Goal: Information Seeking & Learning: Learn about a topic

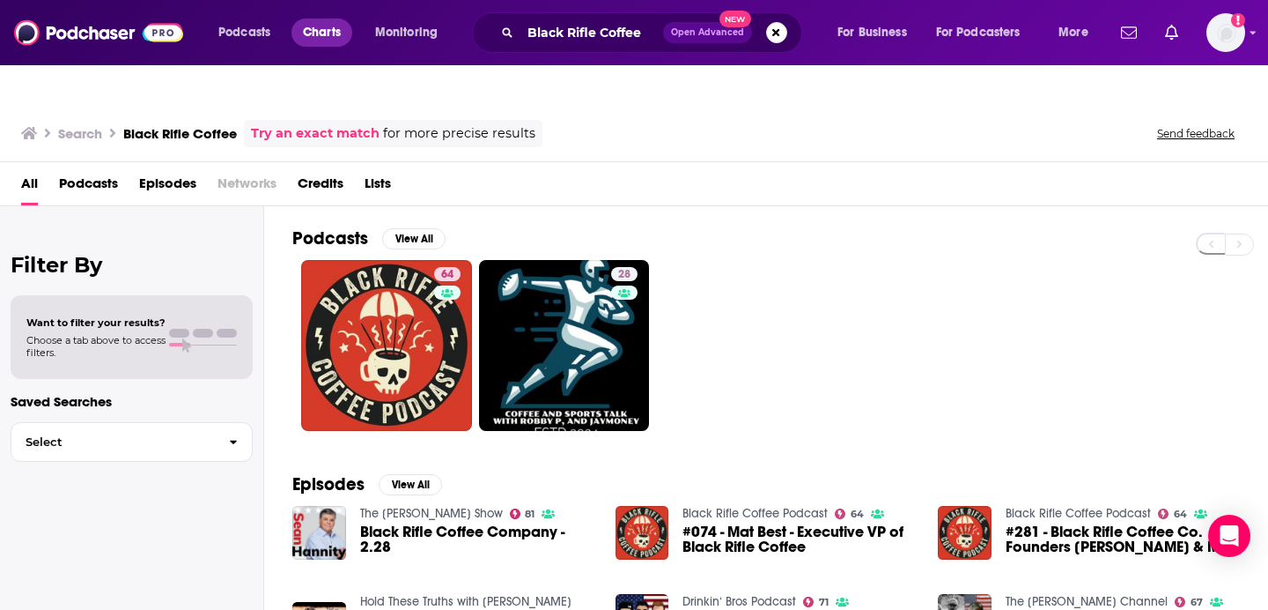
click at [318, 35] on span "Charts" at bounding box center [322, 32] width 38 height 25
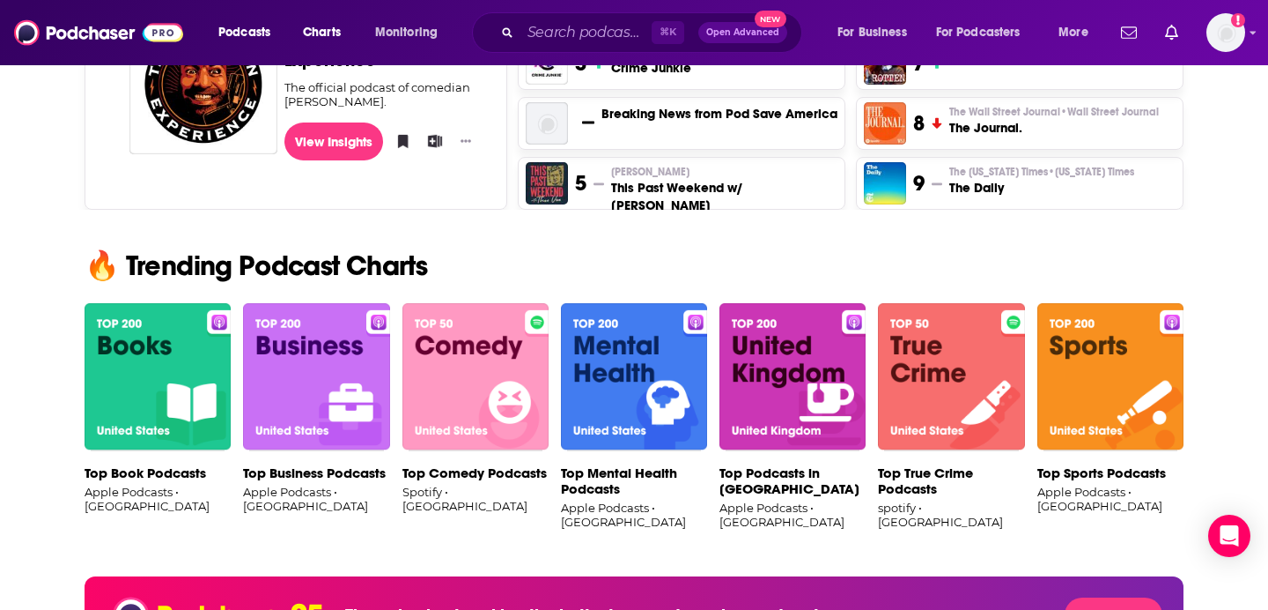
scroll to position [1026, 0]
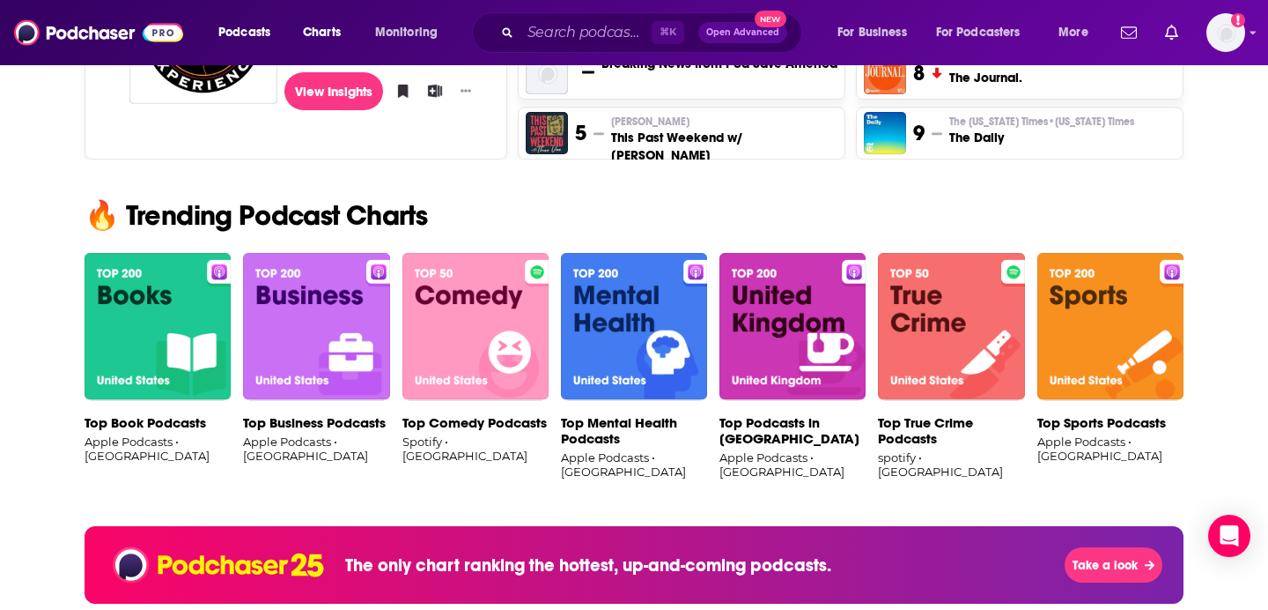
click at [492, 278] on img at bounding box center [476, 327] width 146 height 148
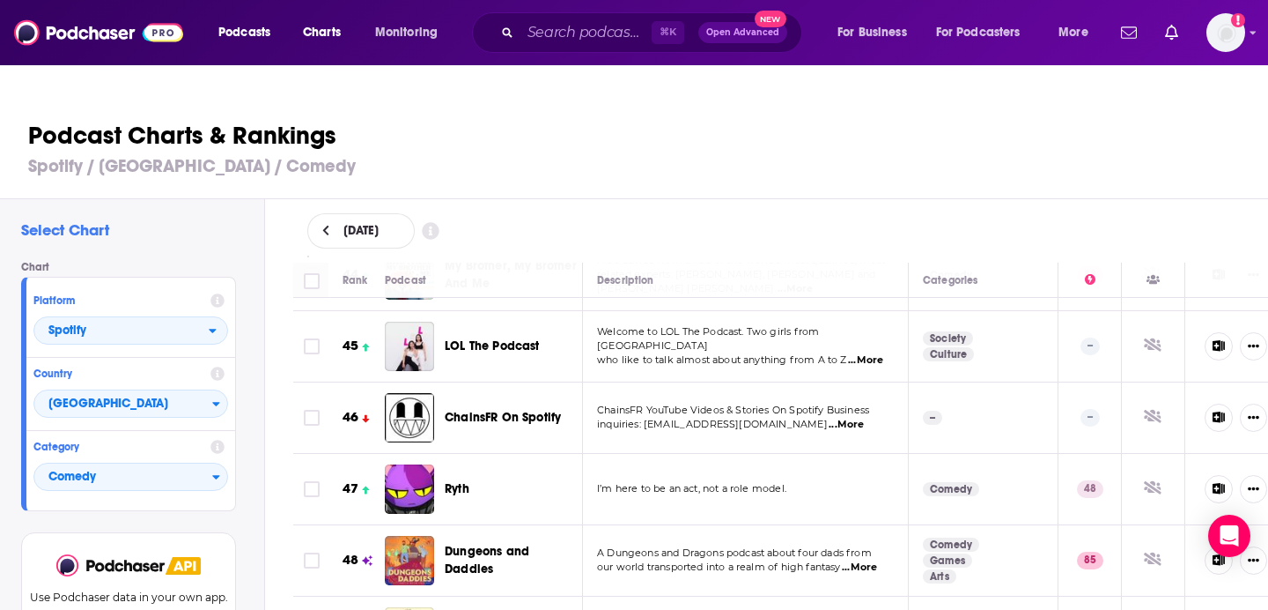
scroll to position [3242, 18]
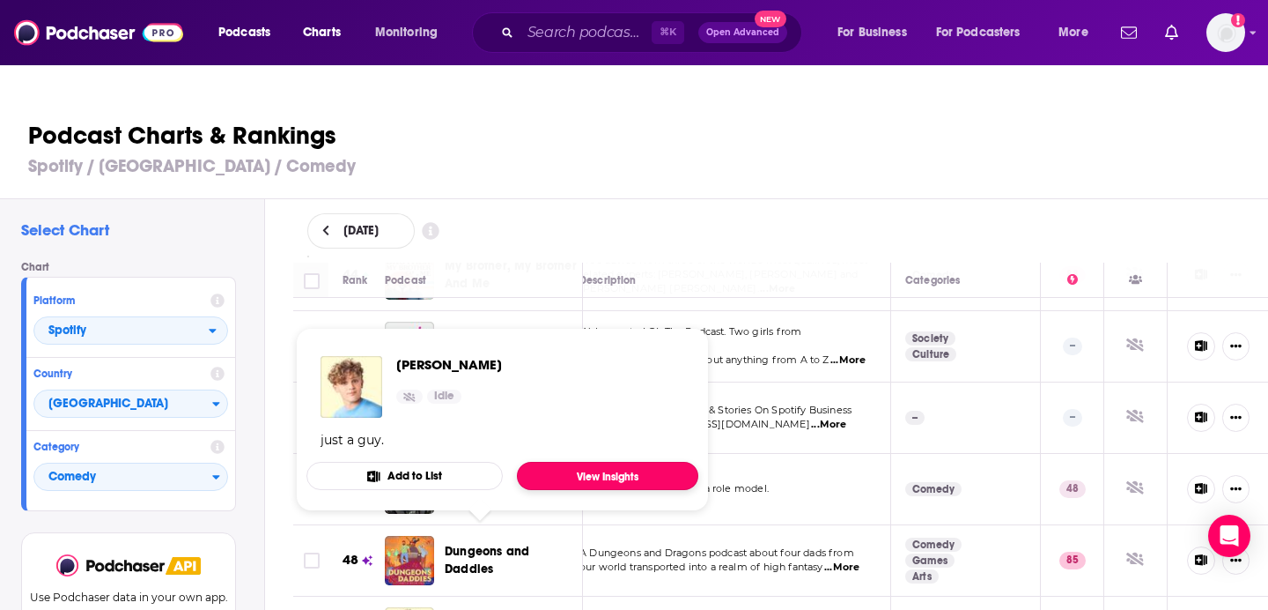
click at [588, 462] on link "View Insights" at bounding box center [607, 476] width 181 height 28
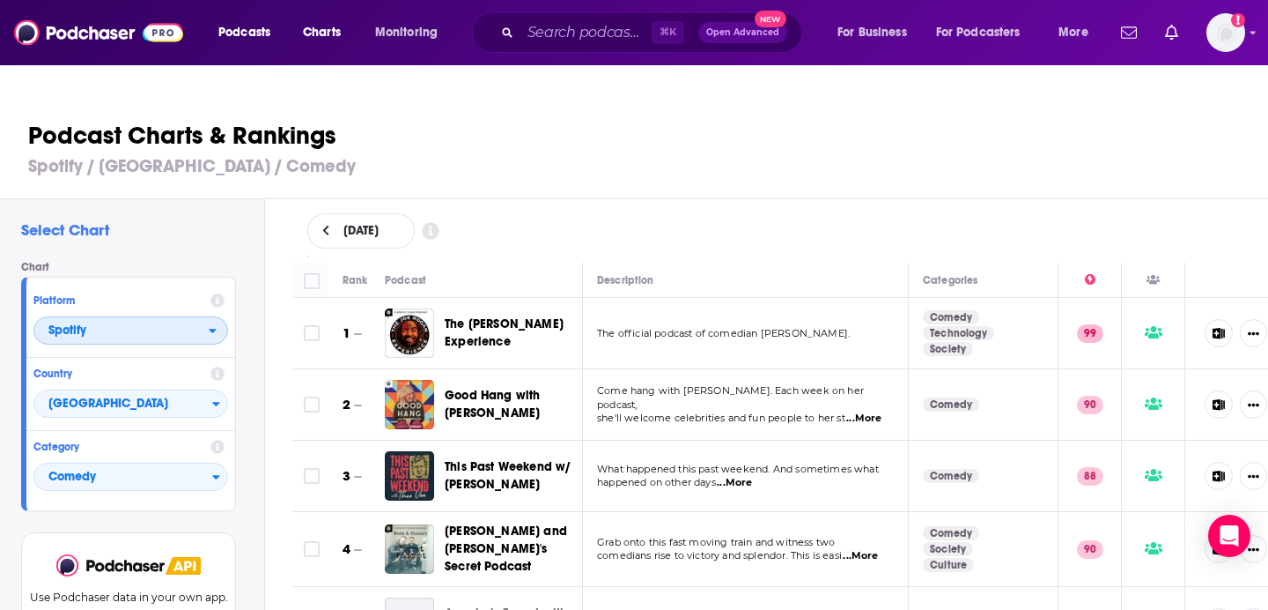
click at [211, 324] on icon "open menu" at bounding box center [213, 330] width 8 height 12
click at [203, 357] on span "Apple Podcasts" at bounding box center [130, 362] width 172 height 11
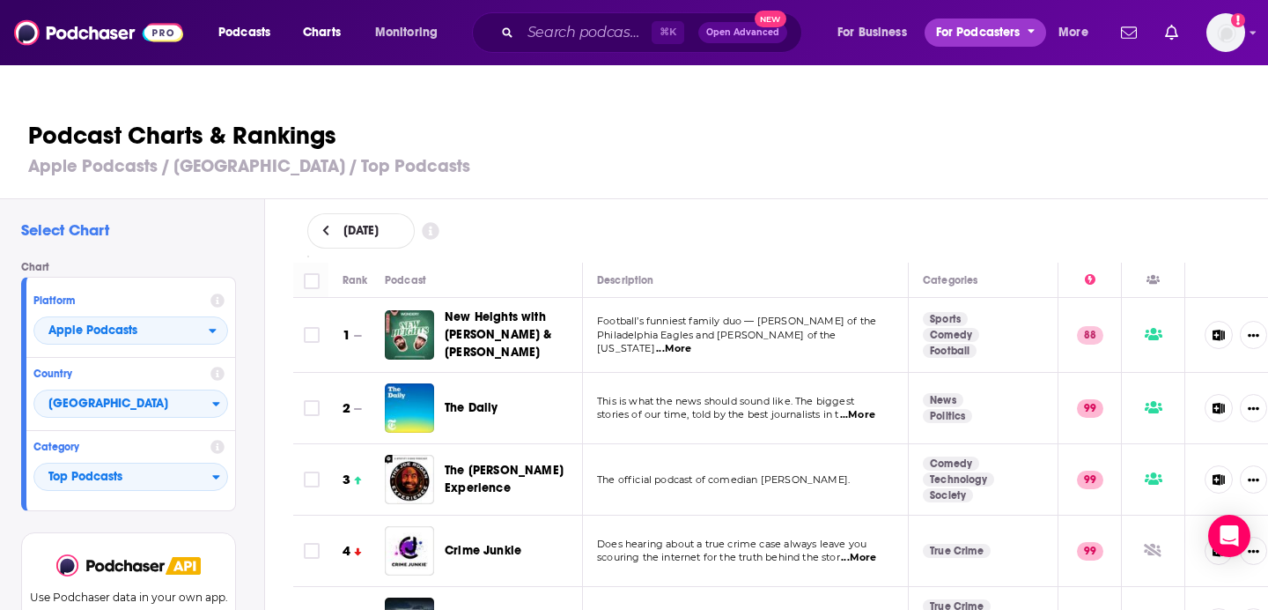
click at [983, 32] on span "For Podcasters" at bounding box center [978, 32] width 85 height 25
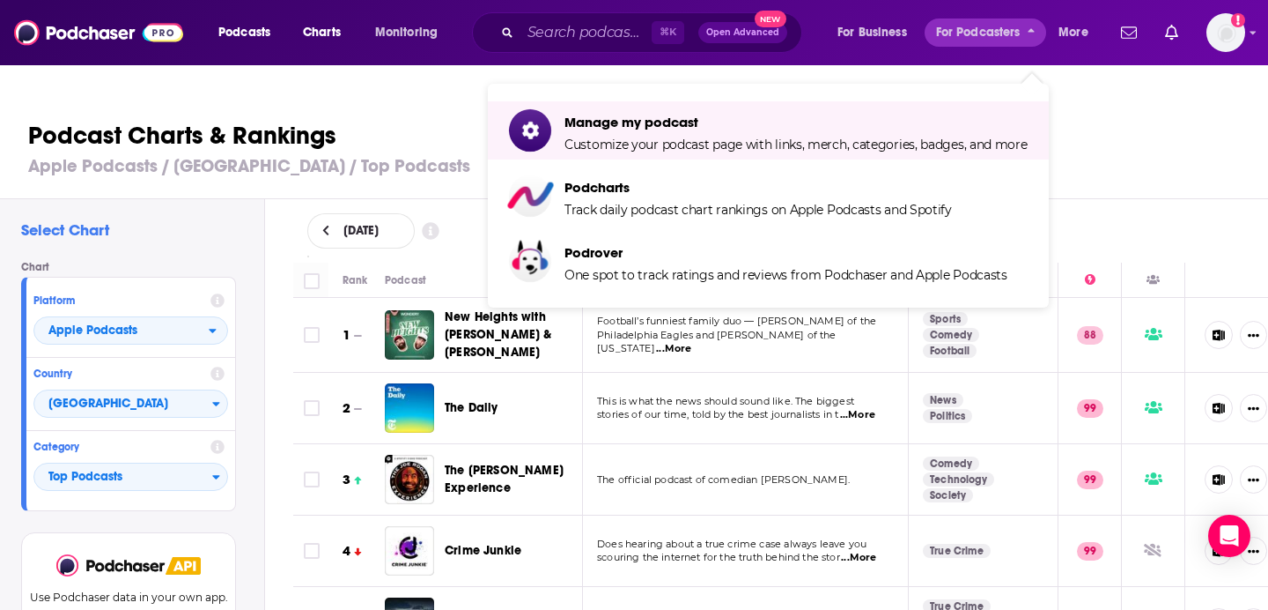
click at [463, 155] on h3 "Apple Podcasts / [GEOGRAPHIC_DATA] / Top Podcasts" at bounding box center [641, 166] width 1227 height 22
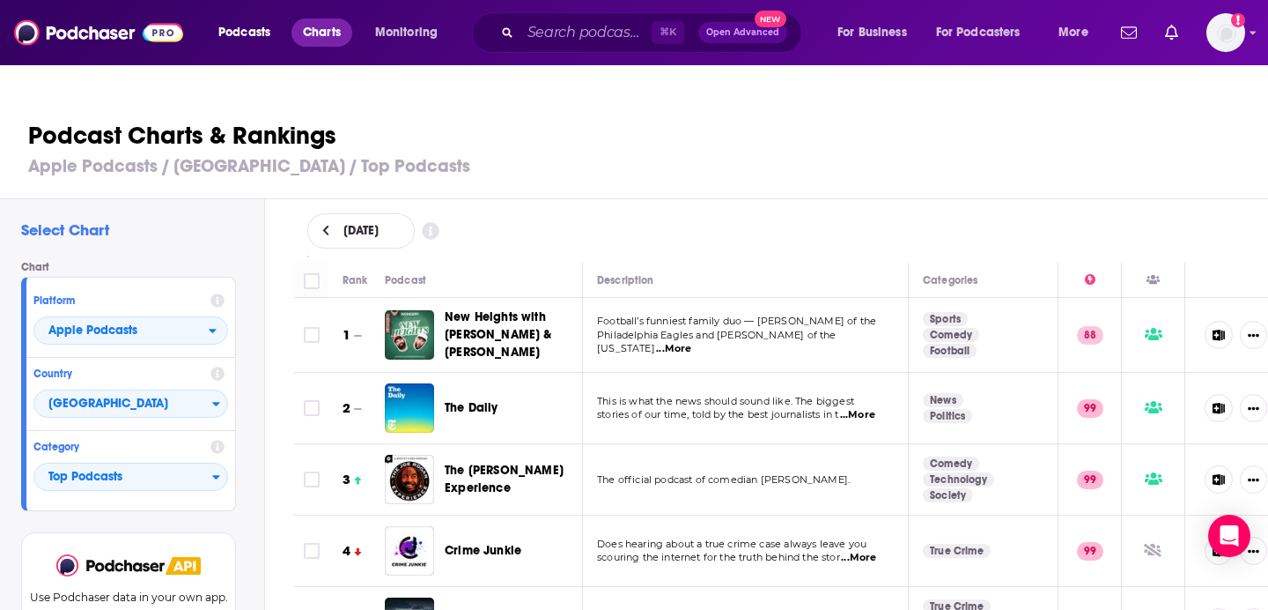
click at [322, 29] on span "Charts" at bounding box center [322, 32] width 38 height 25
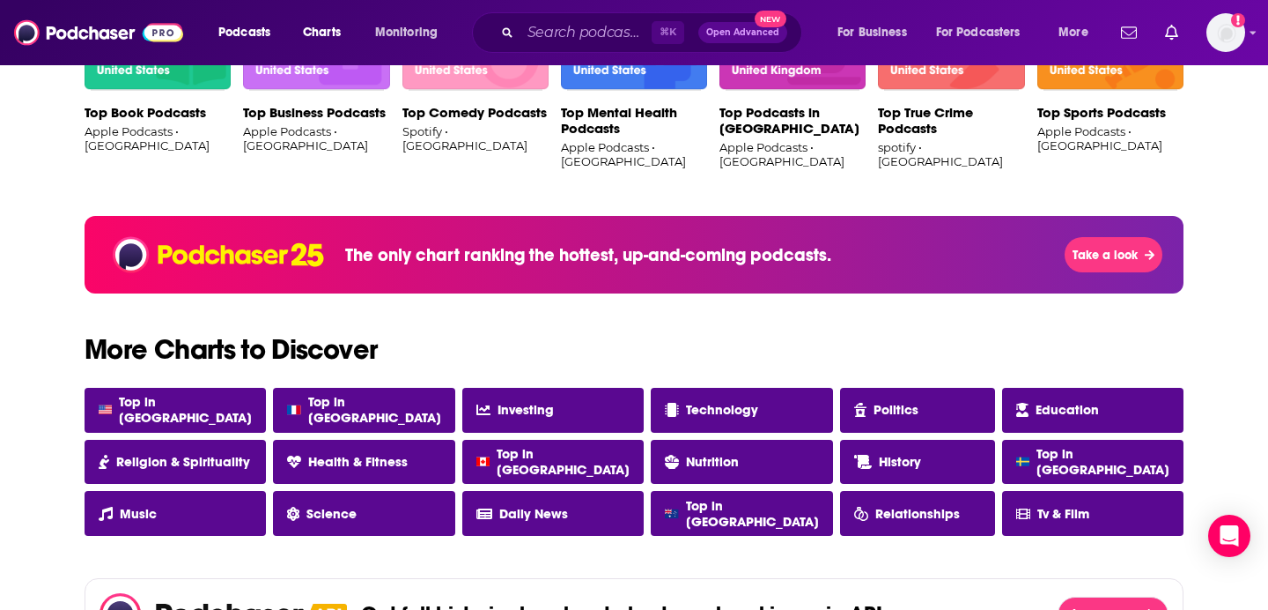
scroll to position [1338, 0]
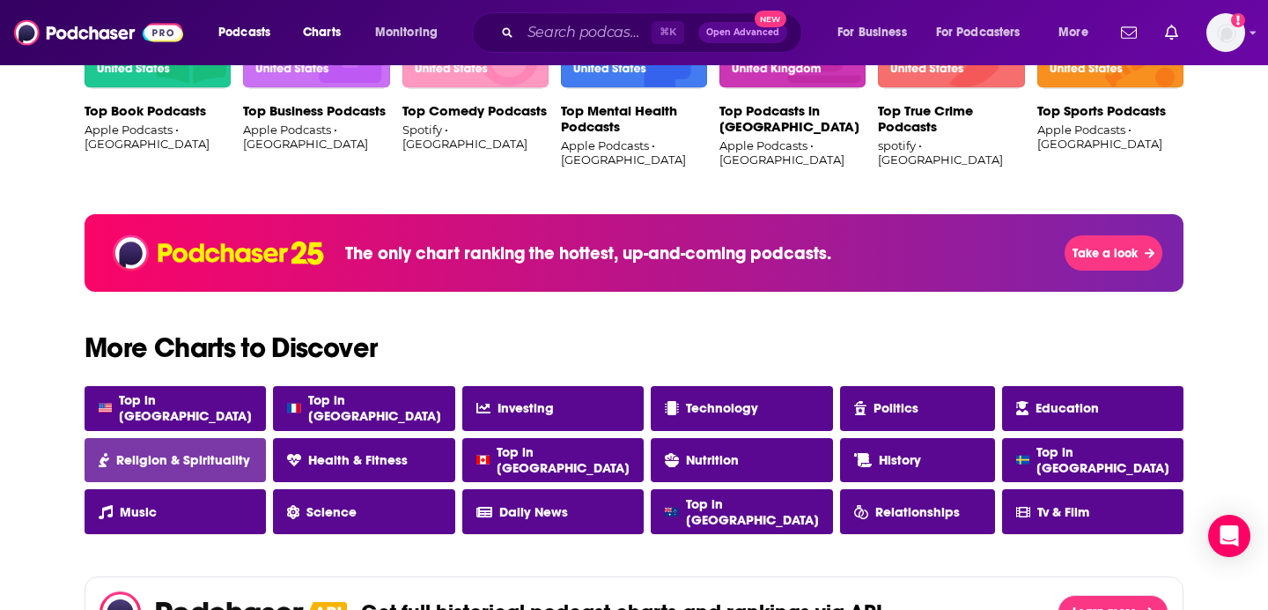
click at [218, 452] on span "Religion & Spirituality" at bounding box center [183, 460] width 134 height 16
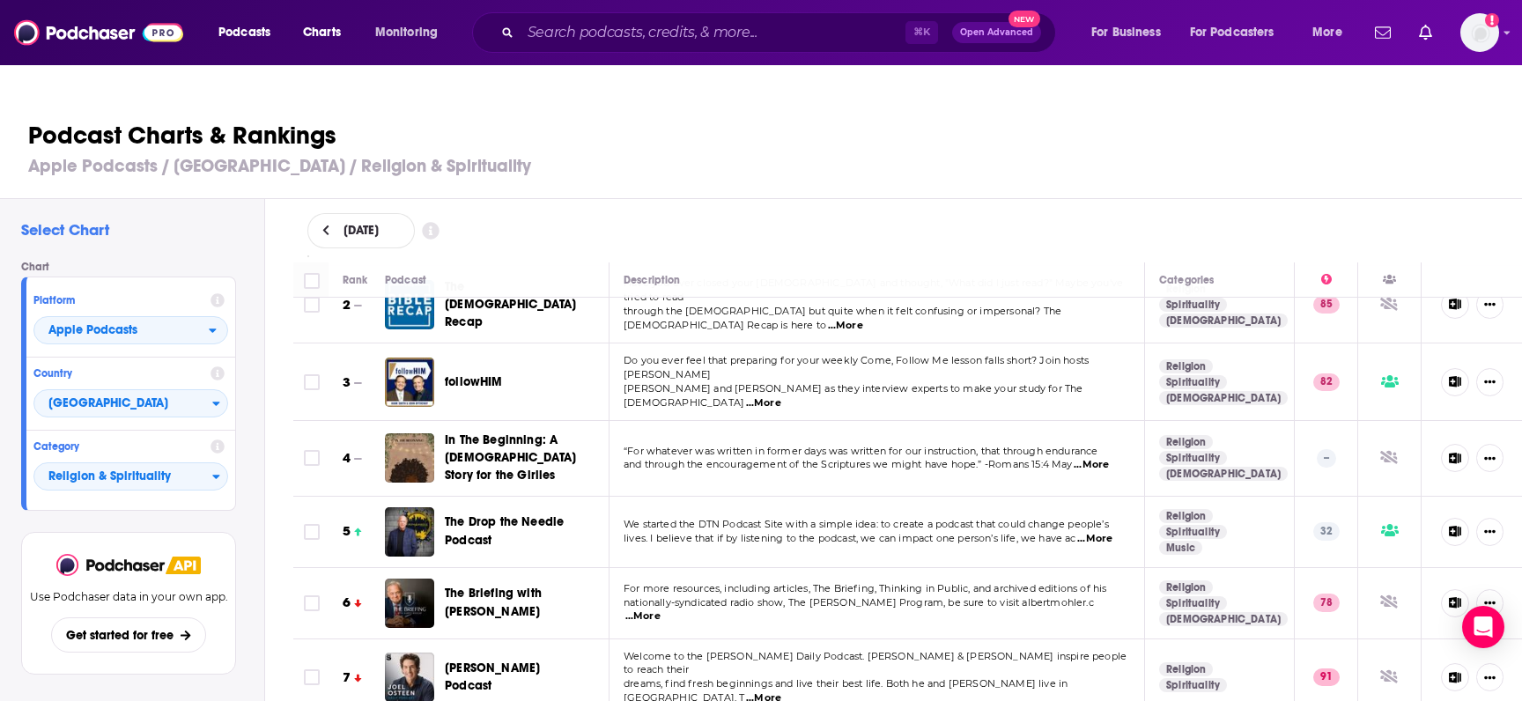
scroll to position [129, 0]
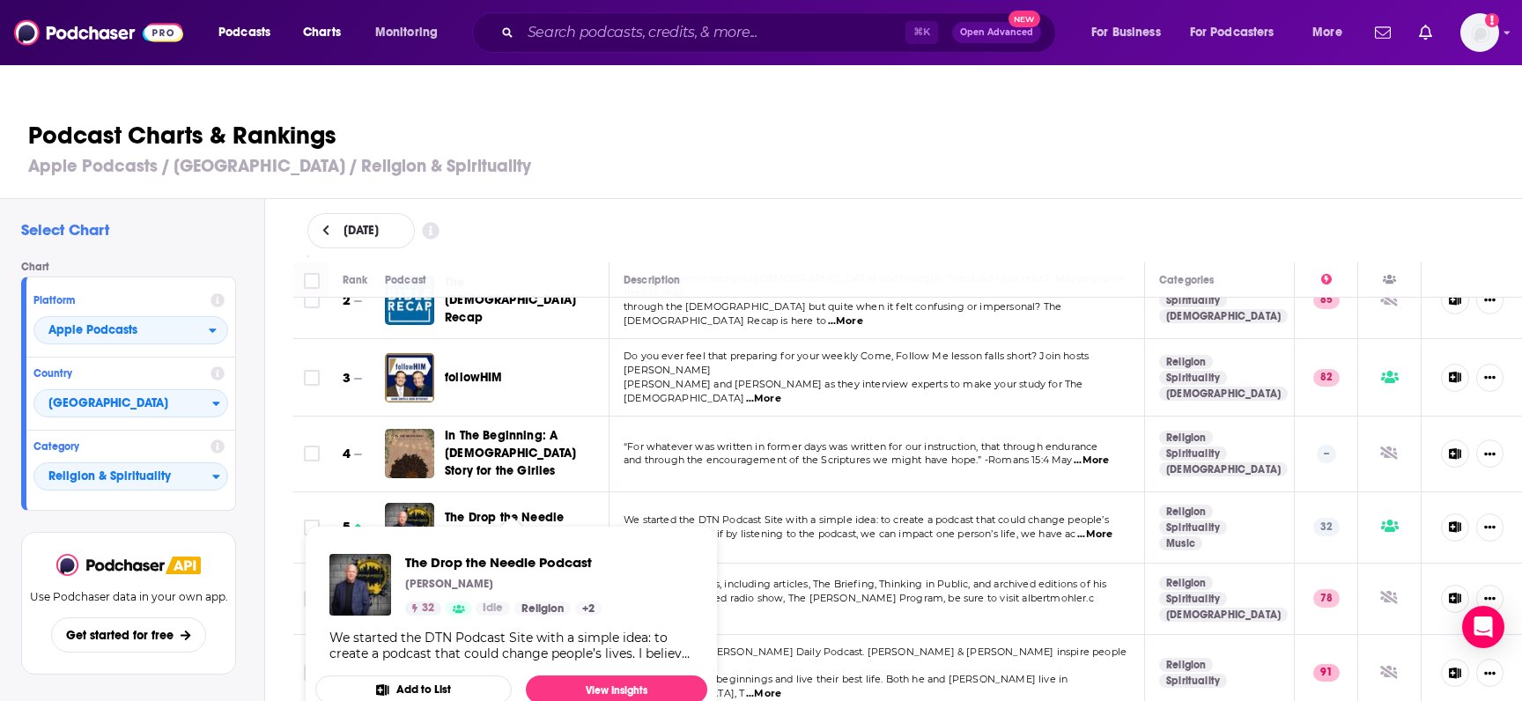
click at [538, 510] on span "The Drop the Needle Podcast" at bounding box center [504, 526] width 119 height 33
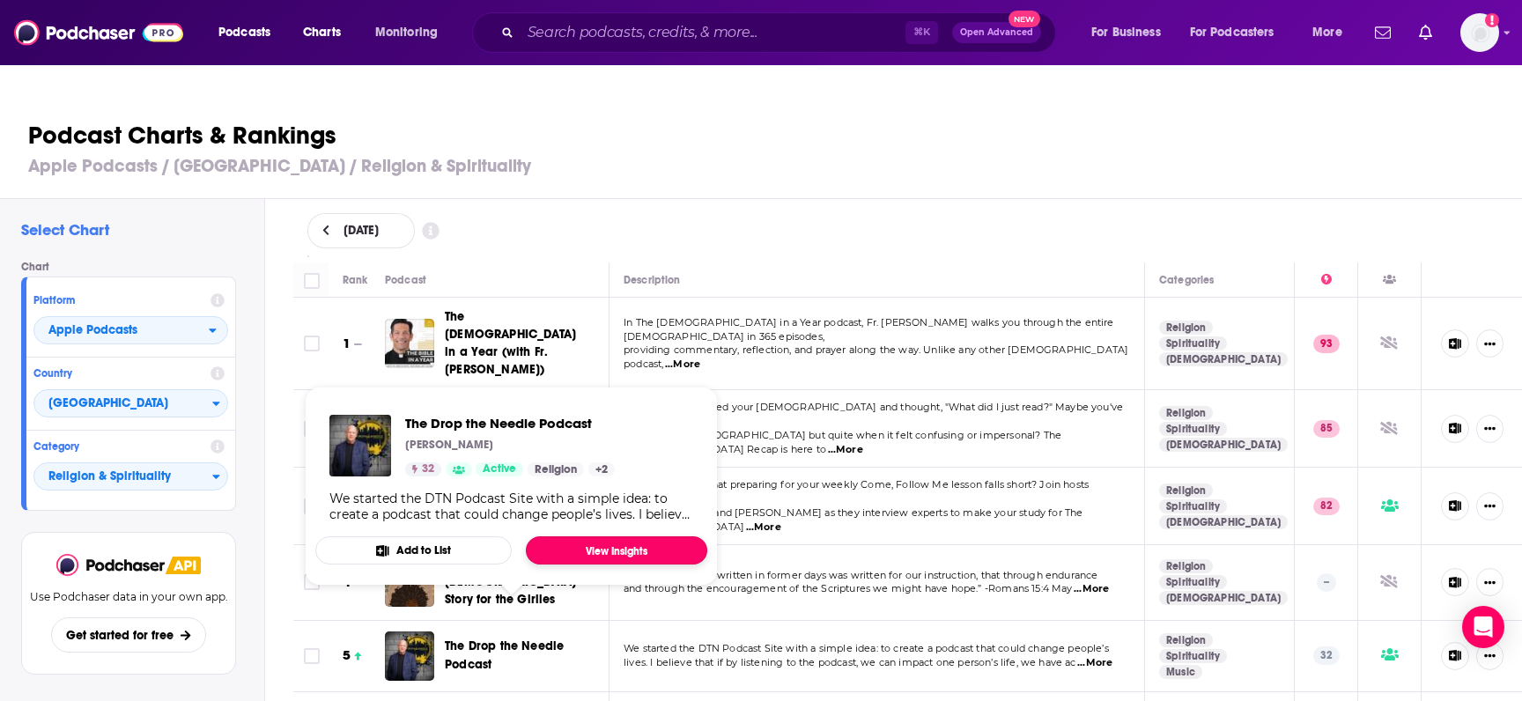
click at [559, 536] on link "View Insights" at bounding box center [616, 550] width 181 height 28
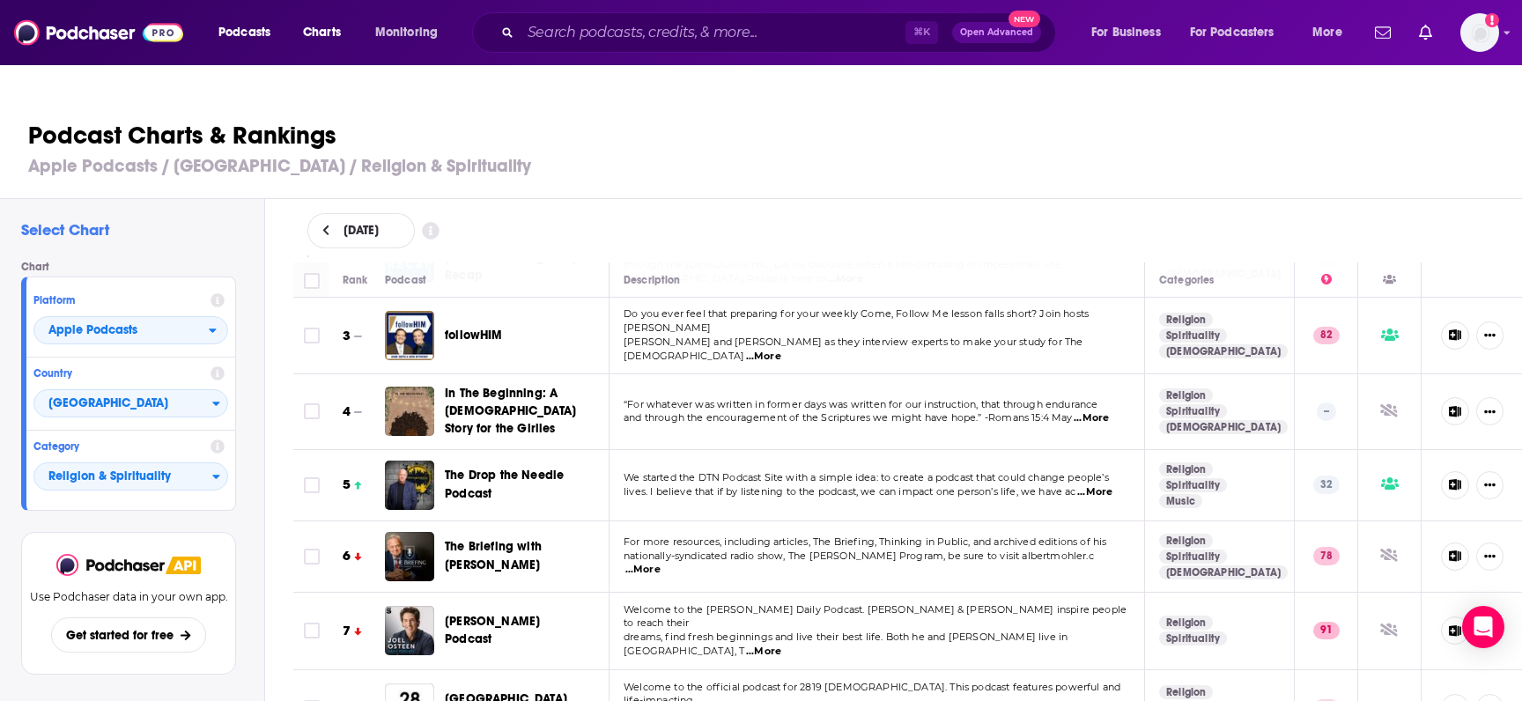
scroll to position [176, 0]
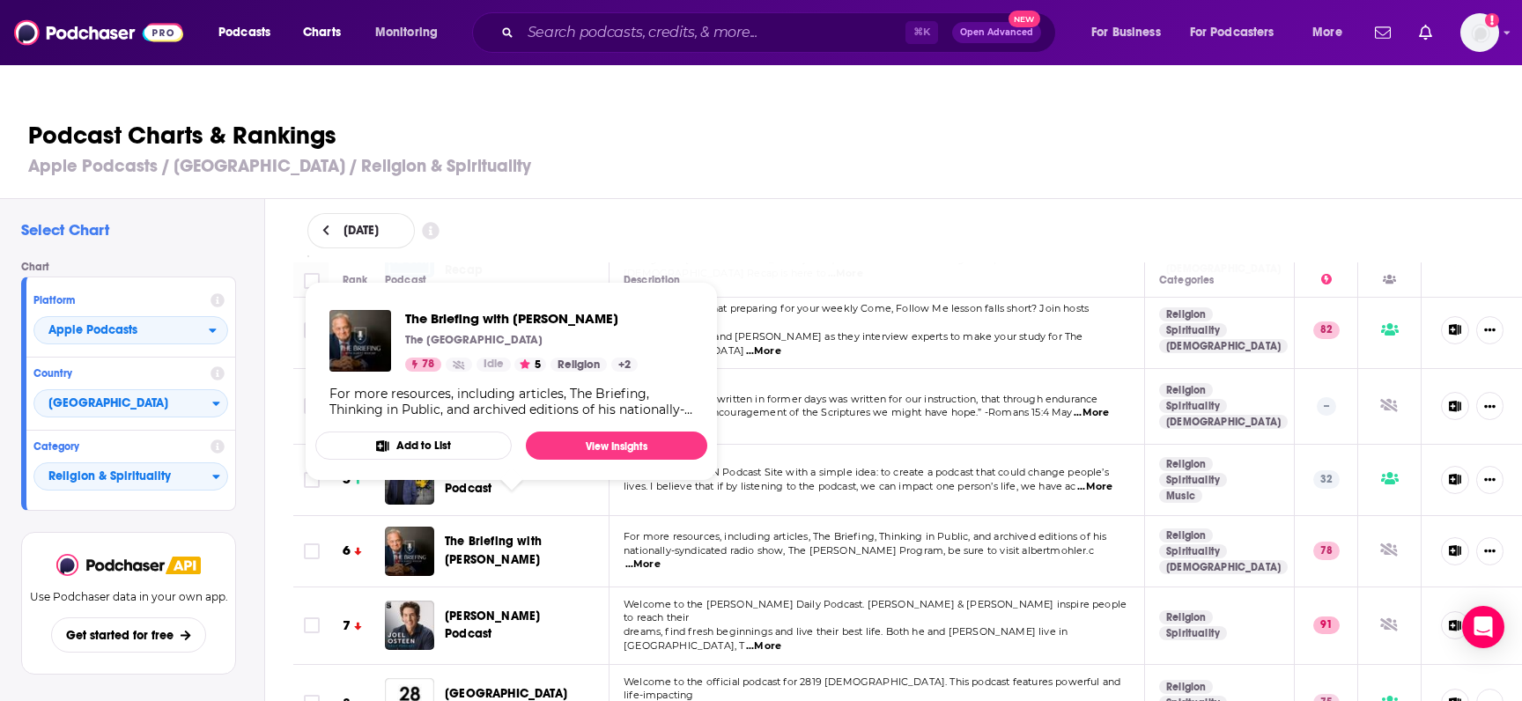
click at [526, 534] on span "The Briefing with [PERSON_NAME]" at bounding box center [493, 550] width 97 height 33
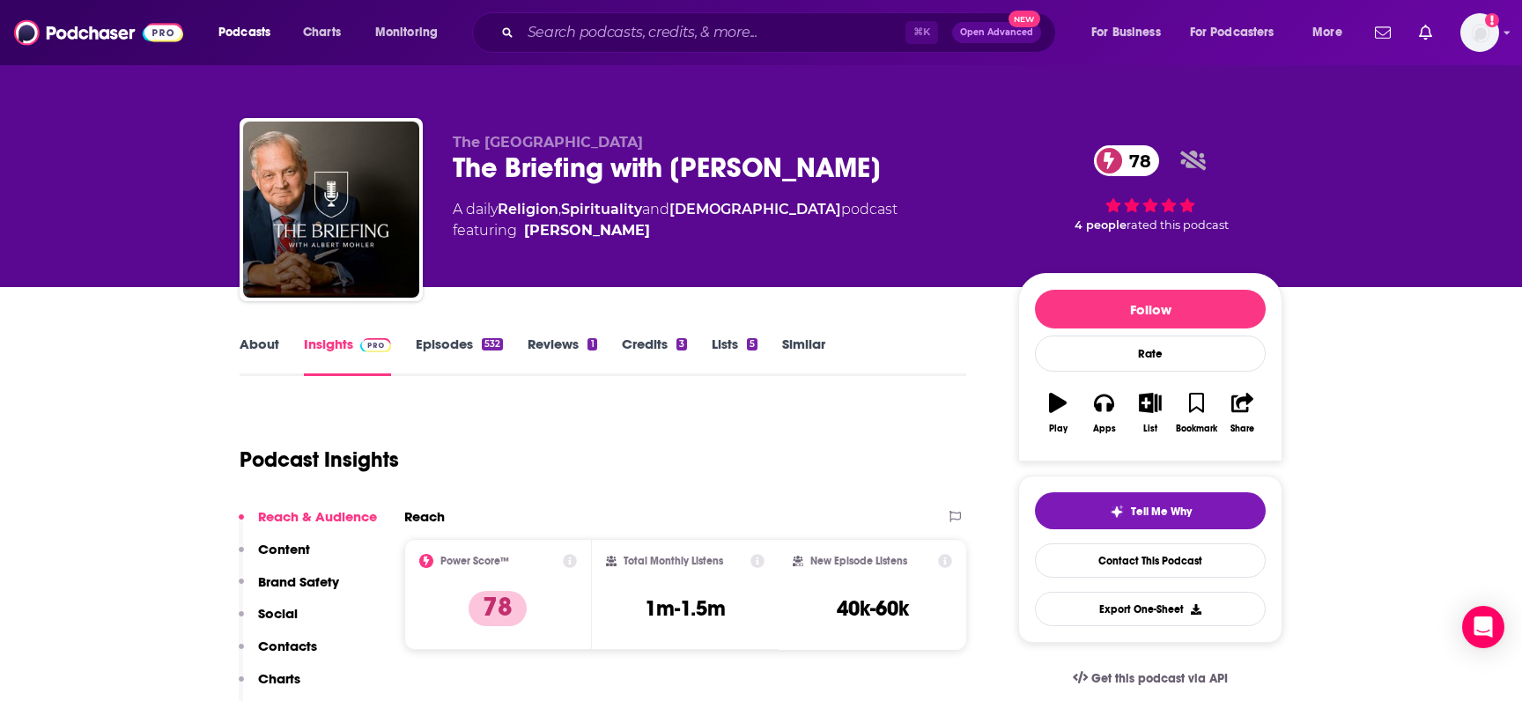
scroll to position [37, 0]
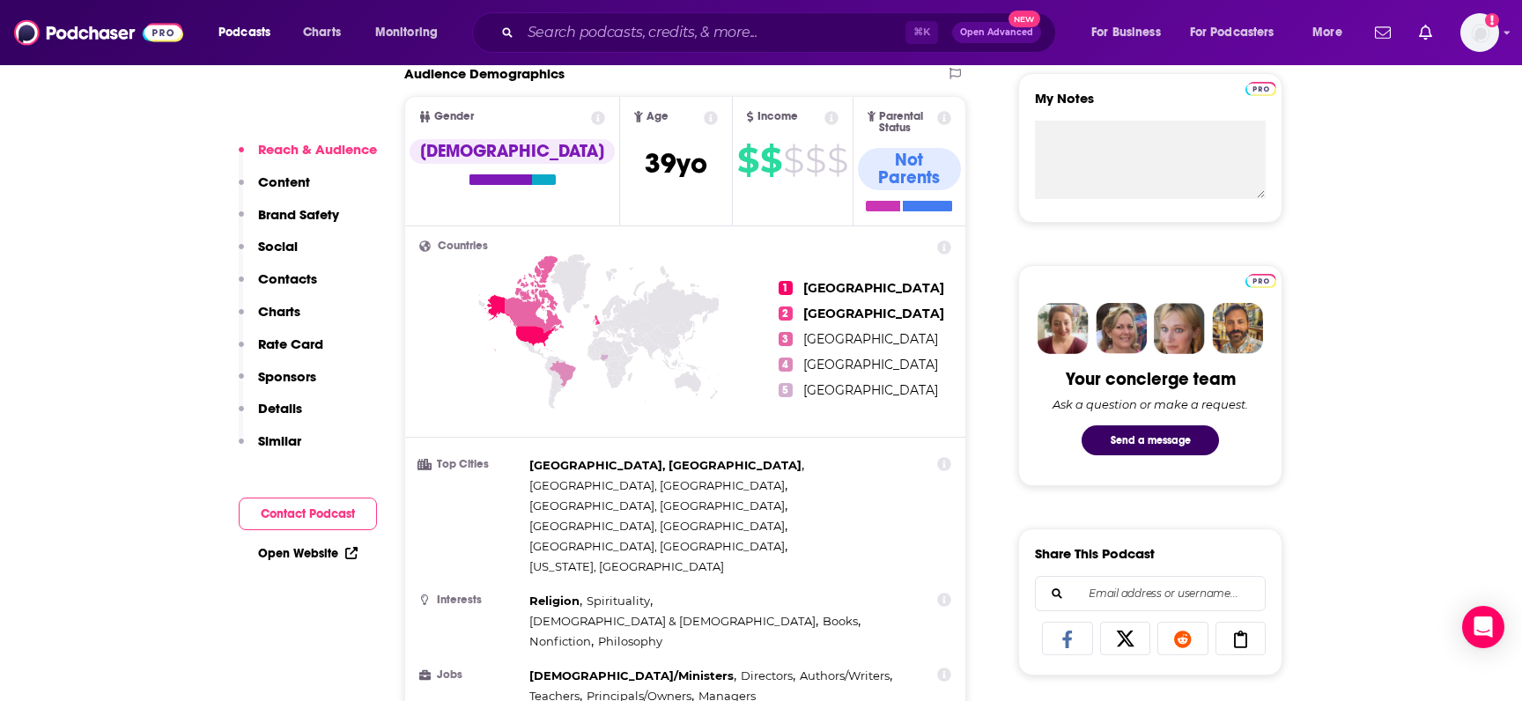
click at [273, 372] on p "Sponsors" at bounding box center [287, 376] width 58 height 17
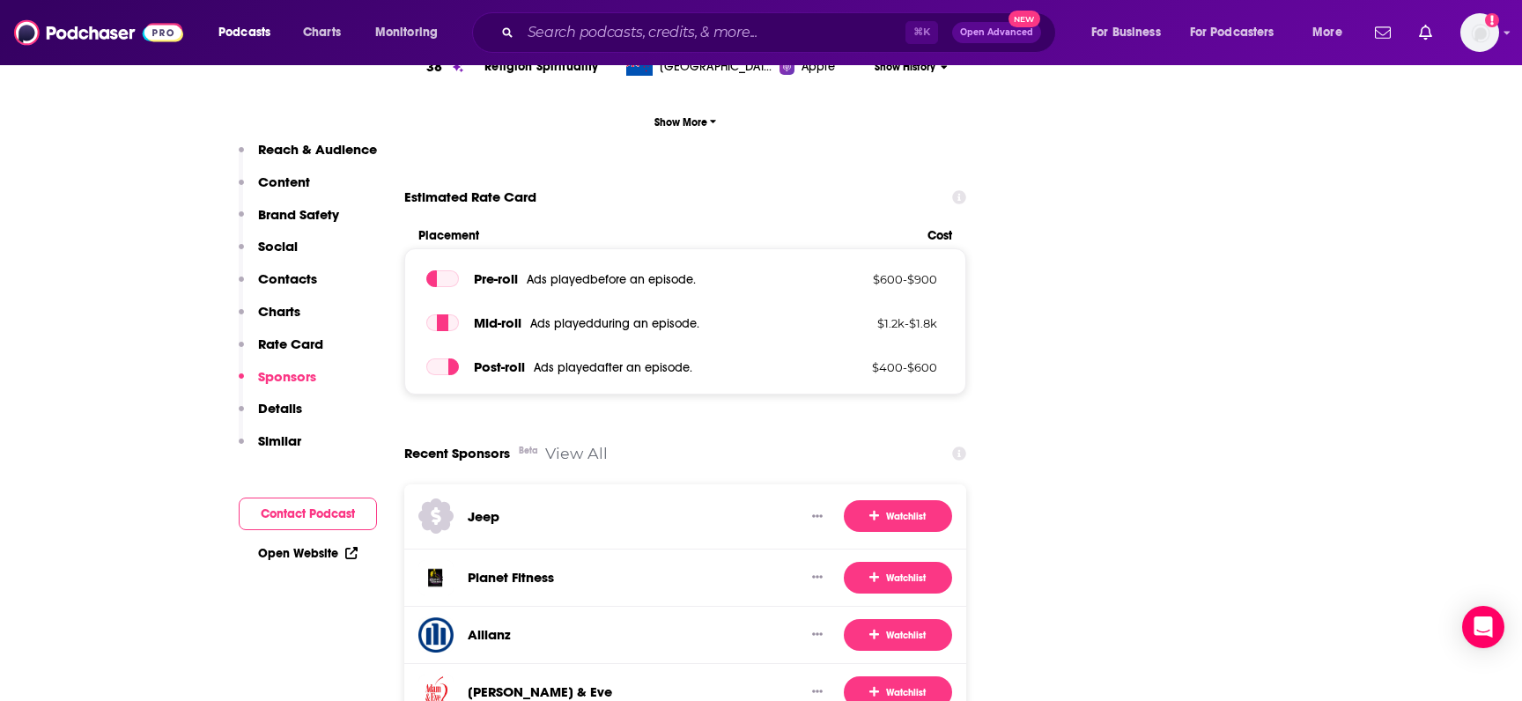
scroll to position [3176, 0]
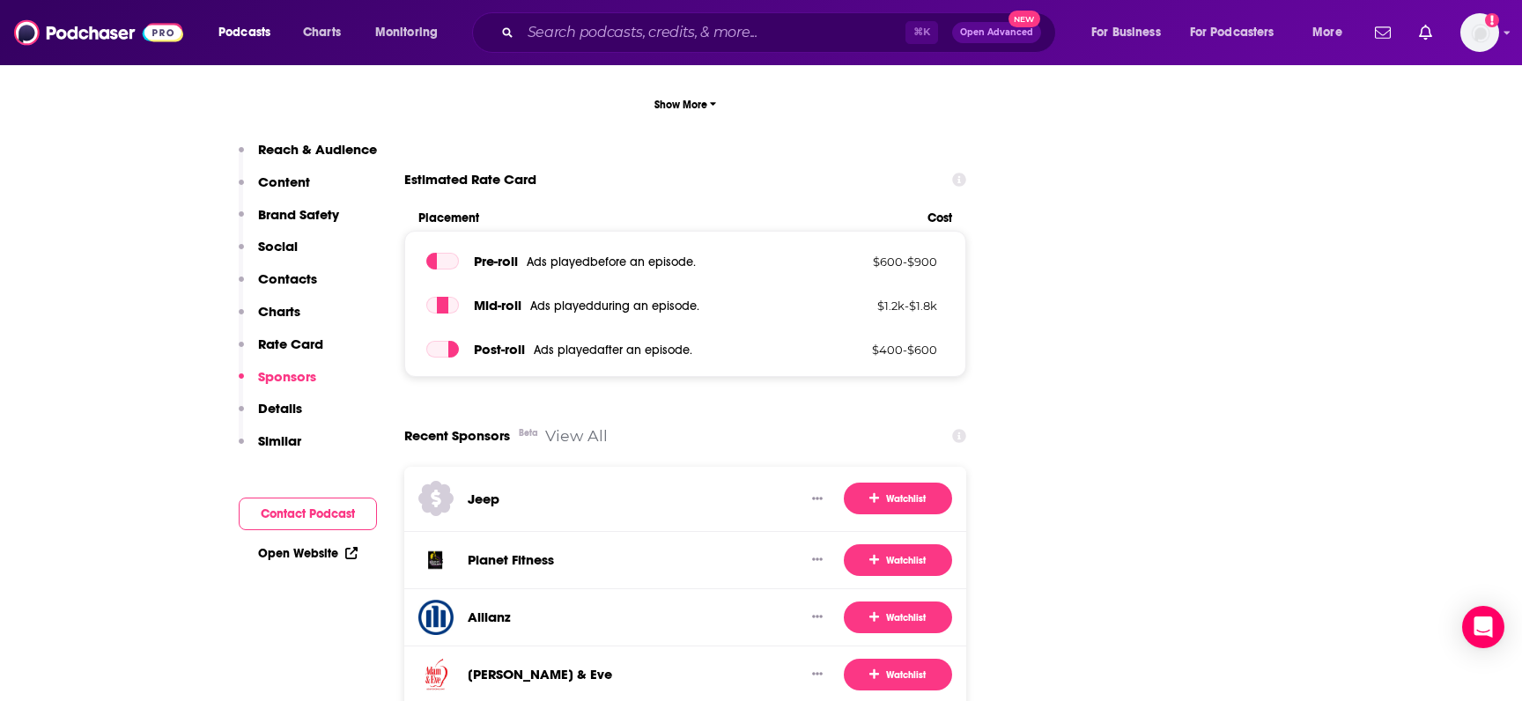
click at [285, 402] on p "Details" at bounding box center [280, 408] width 44 height 17
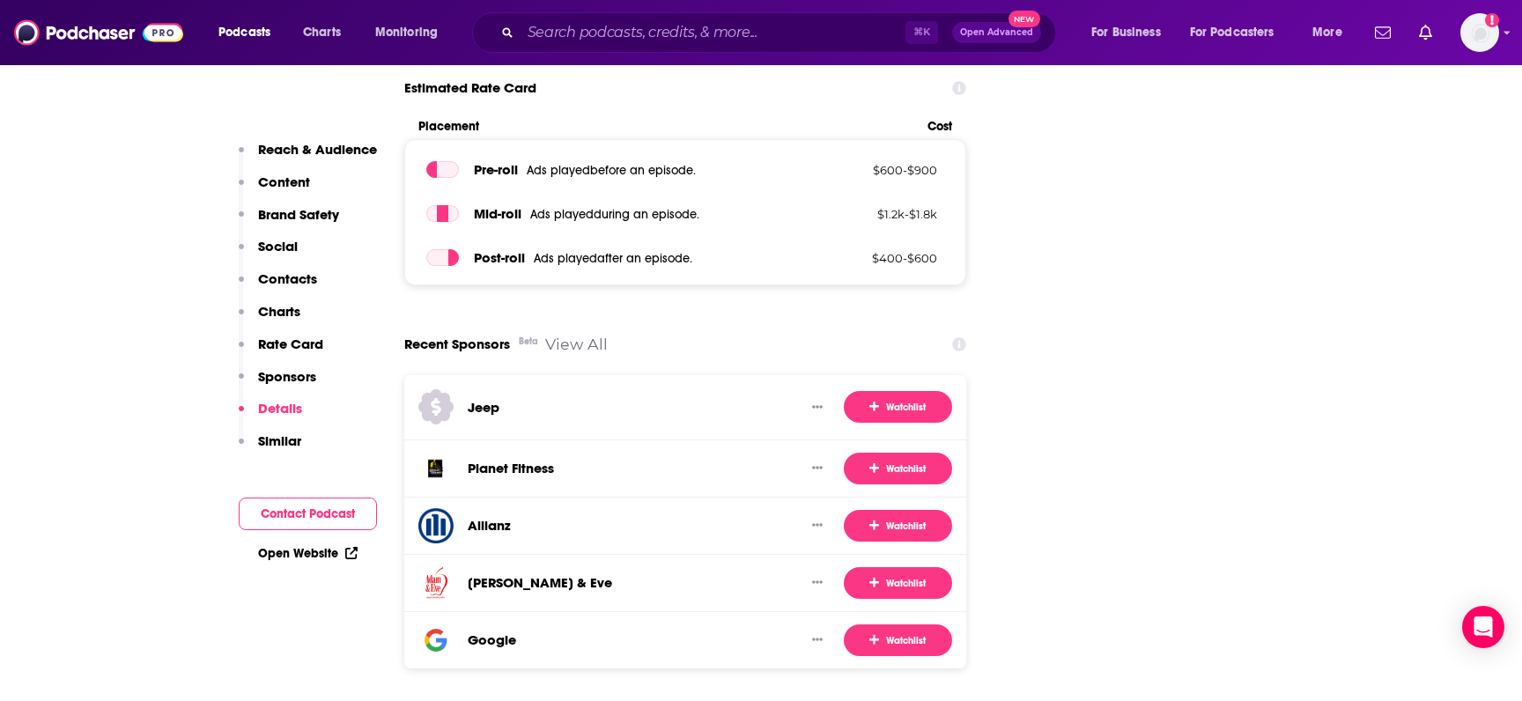
scroll to position [3269, 0]
click at [283, 178] on p "Content" at bounding box center [284, 182] width 52 height 17
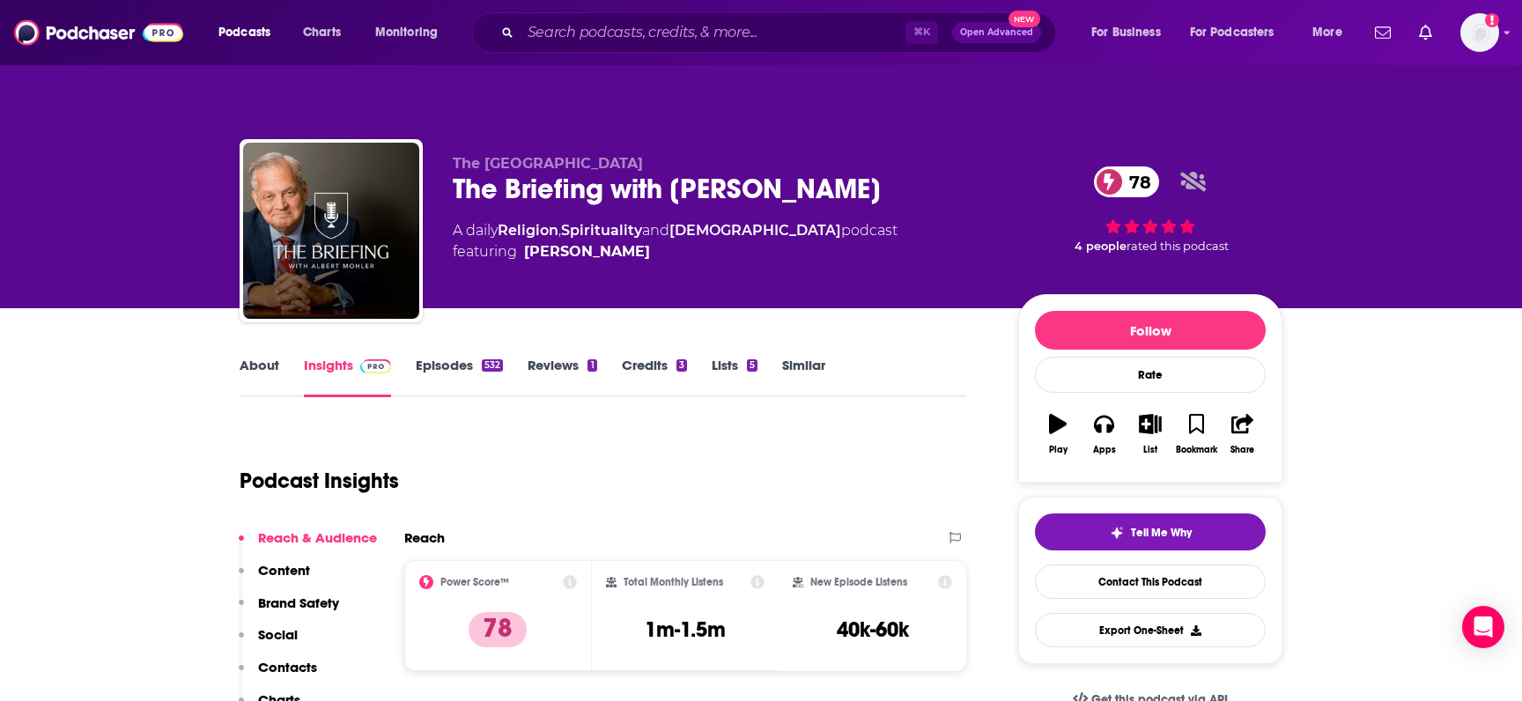
scroll to position [0, 0]
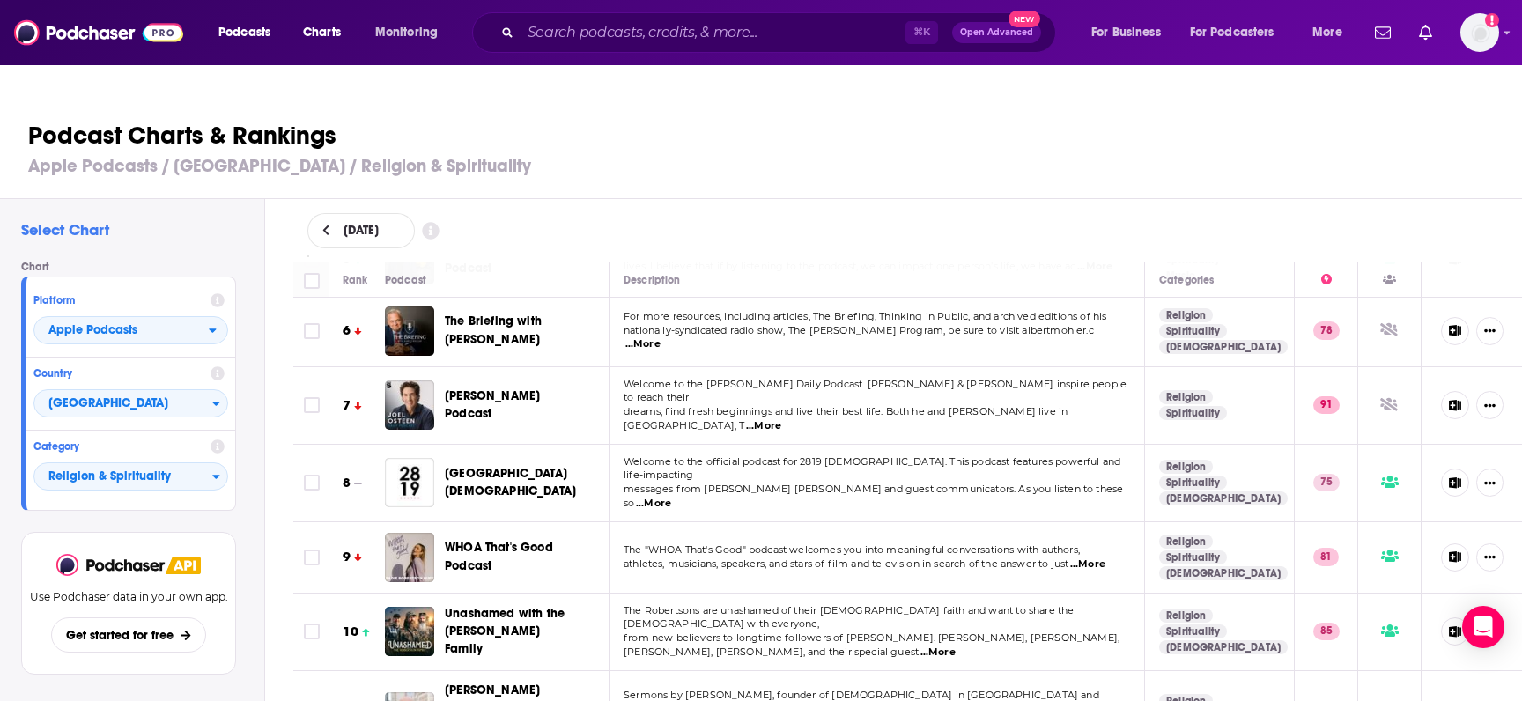
scroll to position [402, 0]
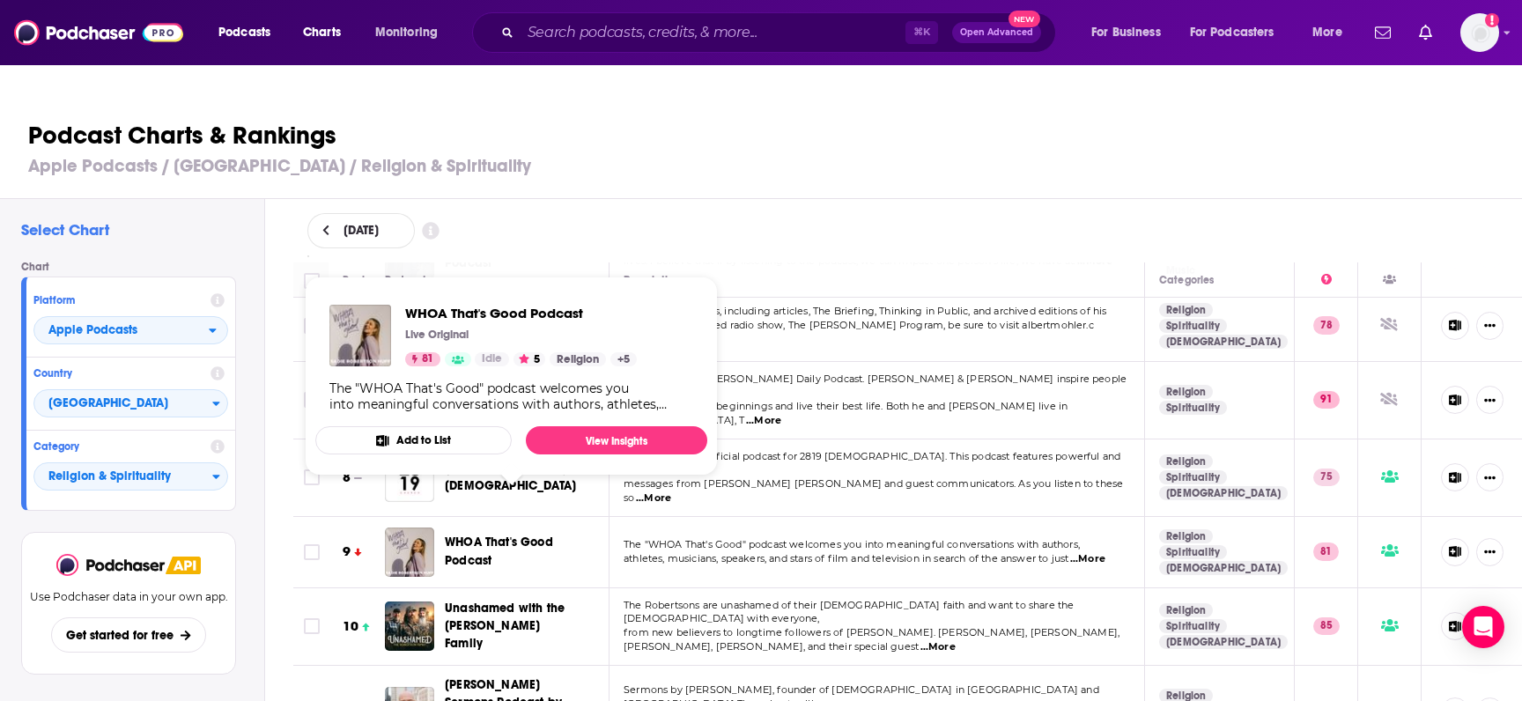
click at [493, 535] on span "WHOA That's Good Podcast" at bounding box center [499, 551] width 108 height 33
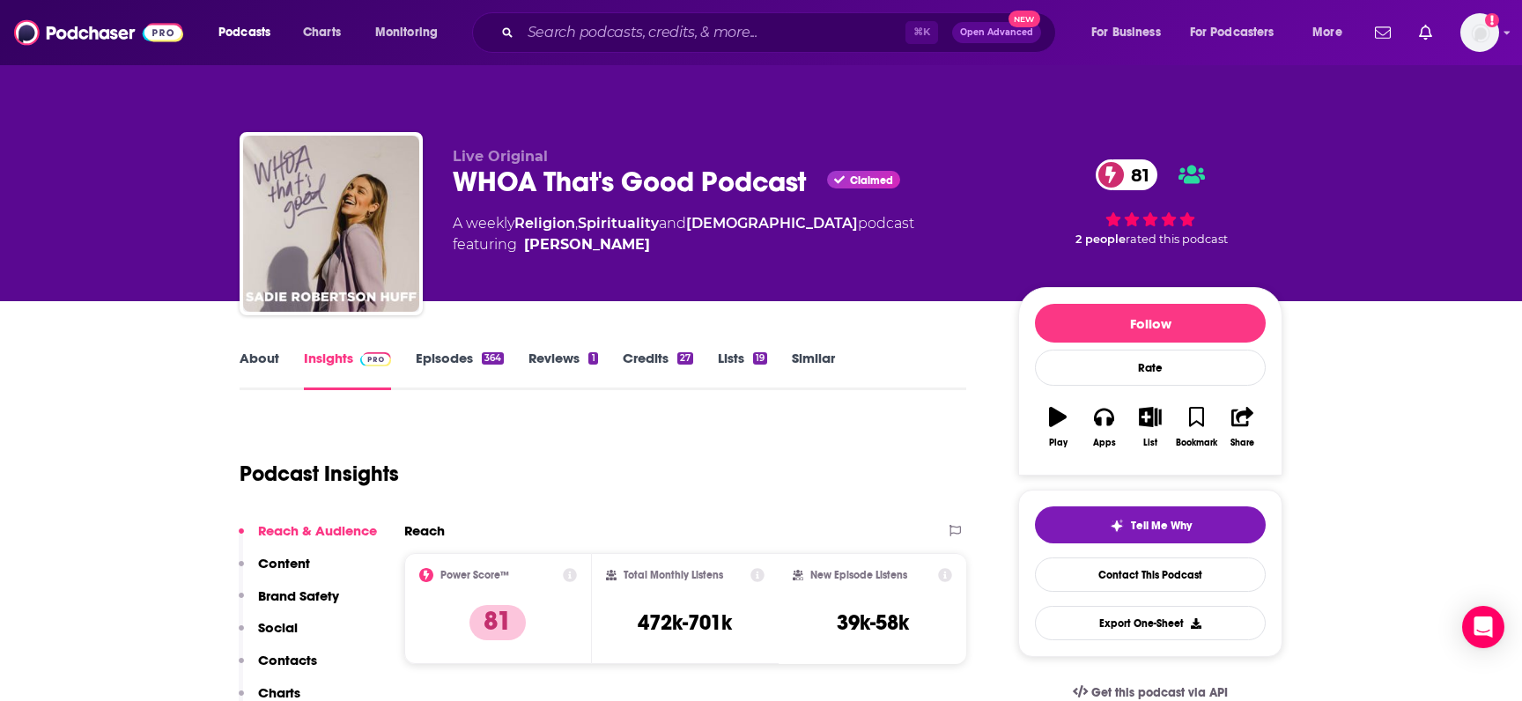
scroll to position [19, 0]
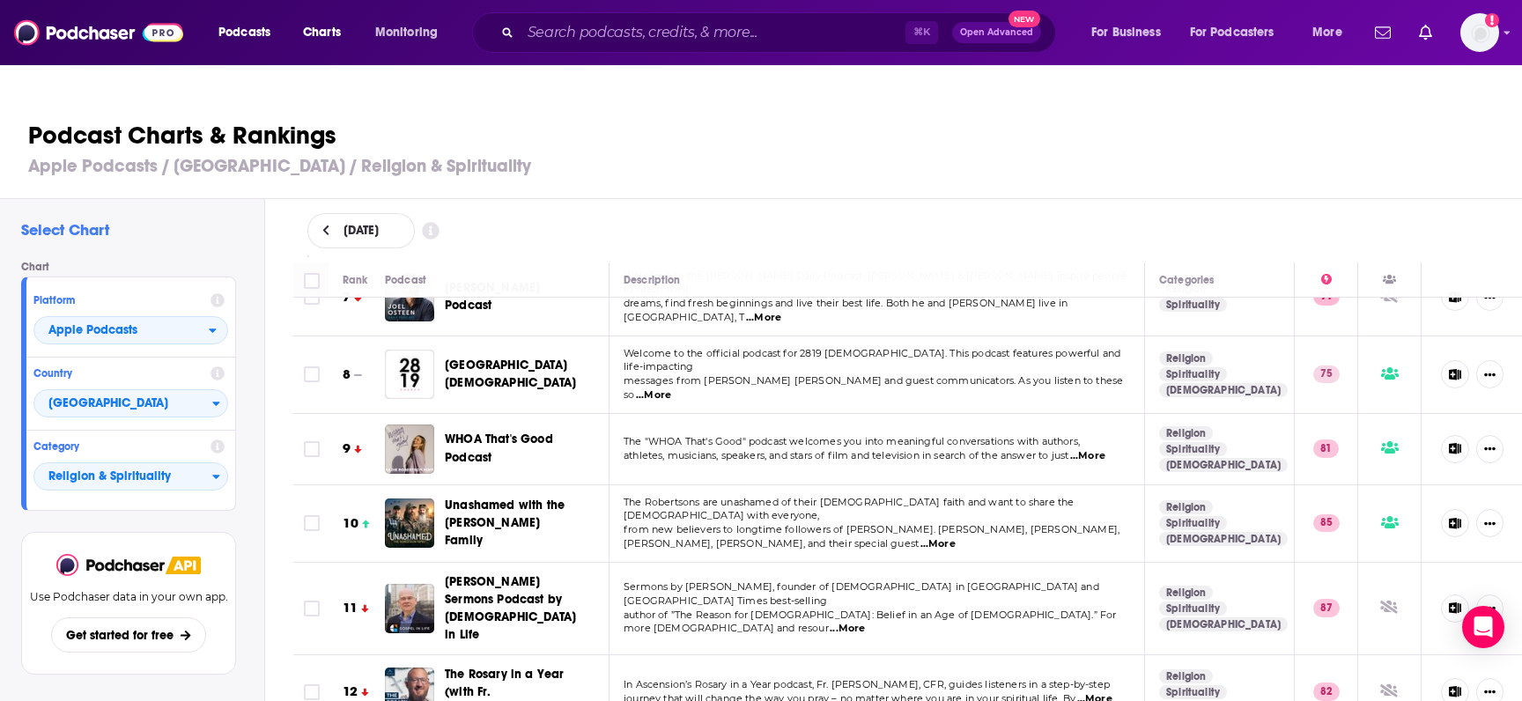
scroll to position [511, 0]
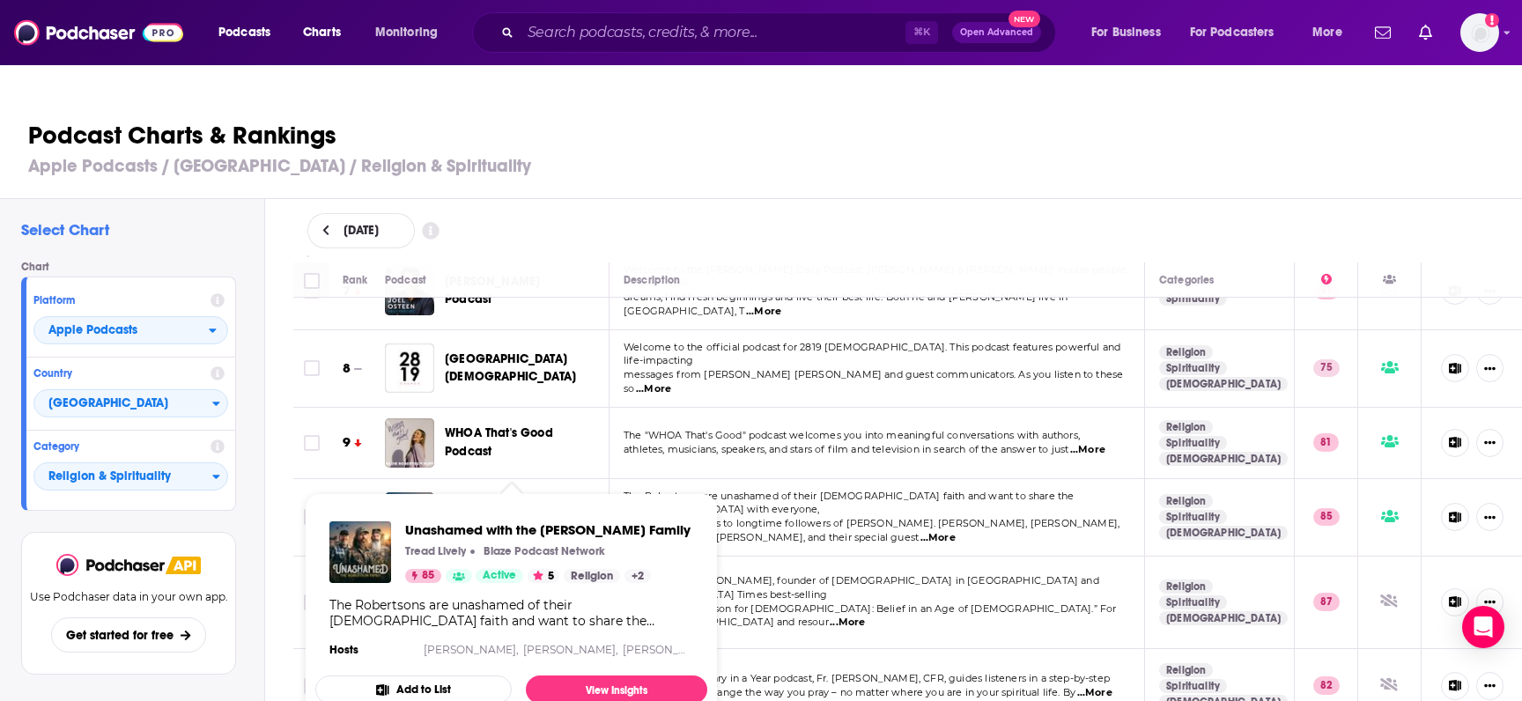
click at [519, 492] on span "Unashamed with the [PERSON_NAME] Family" at bounding box center [505, 517] width 120 height 50
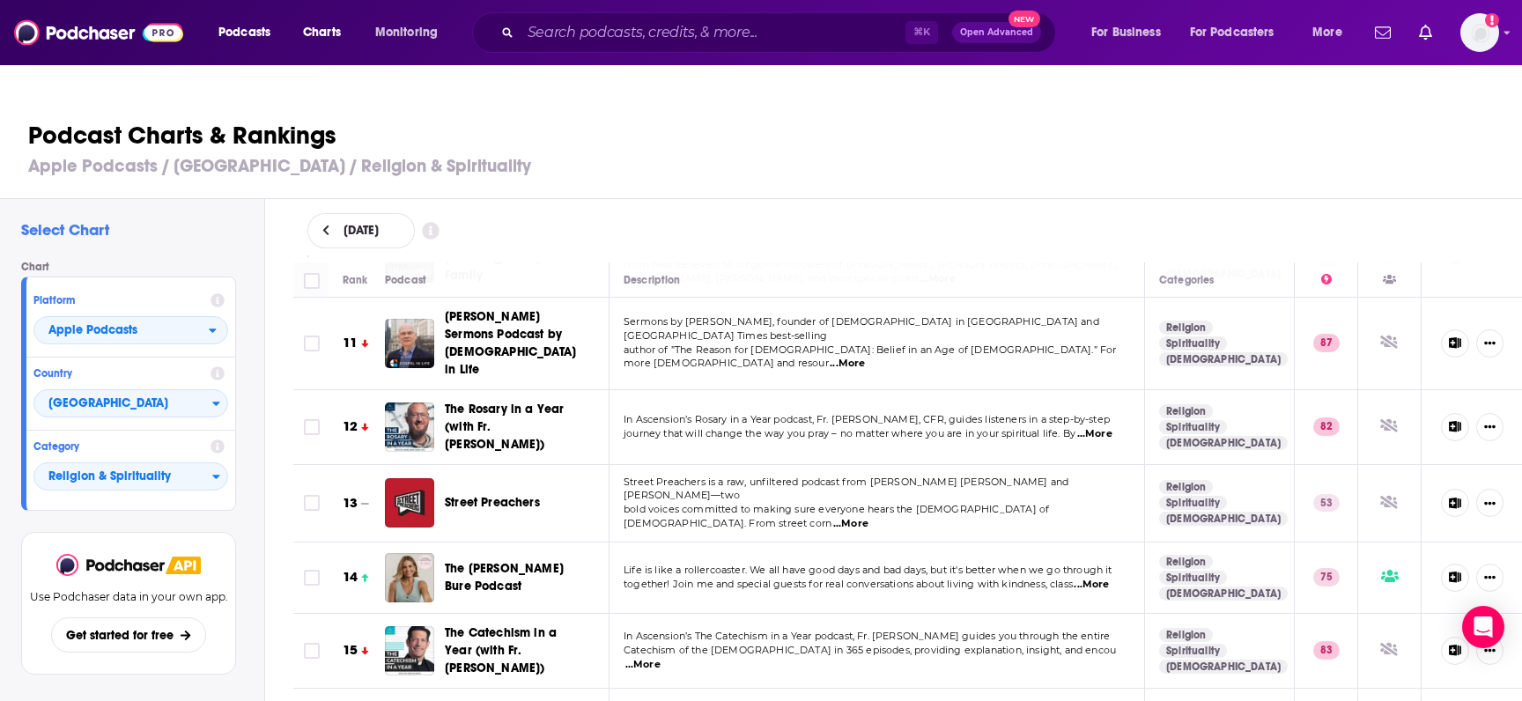
scroll to position [778, 0]
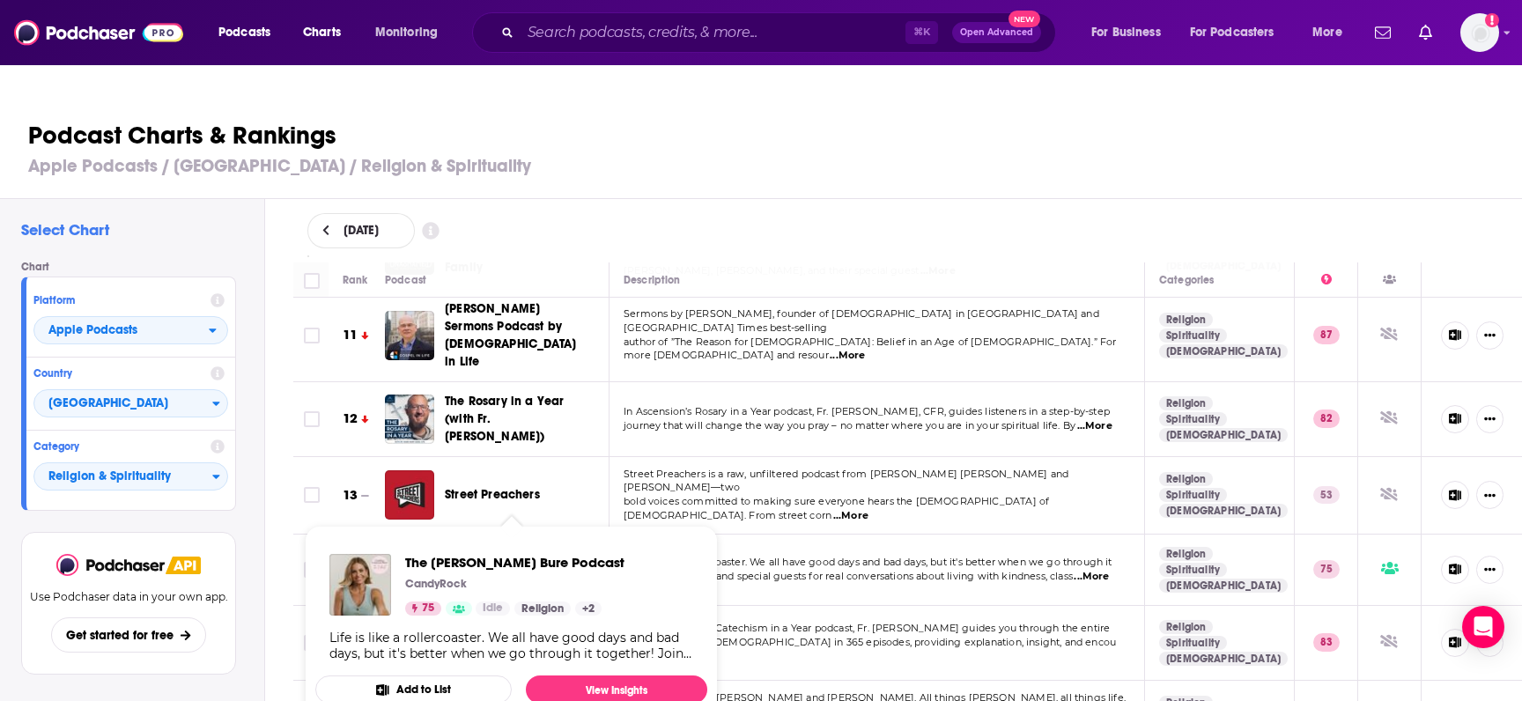
click at [484, 553] on span "The [PERSON_NAME] Bure Podcast" at bounding box center [504, 569] width 119 height 33
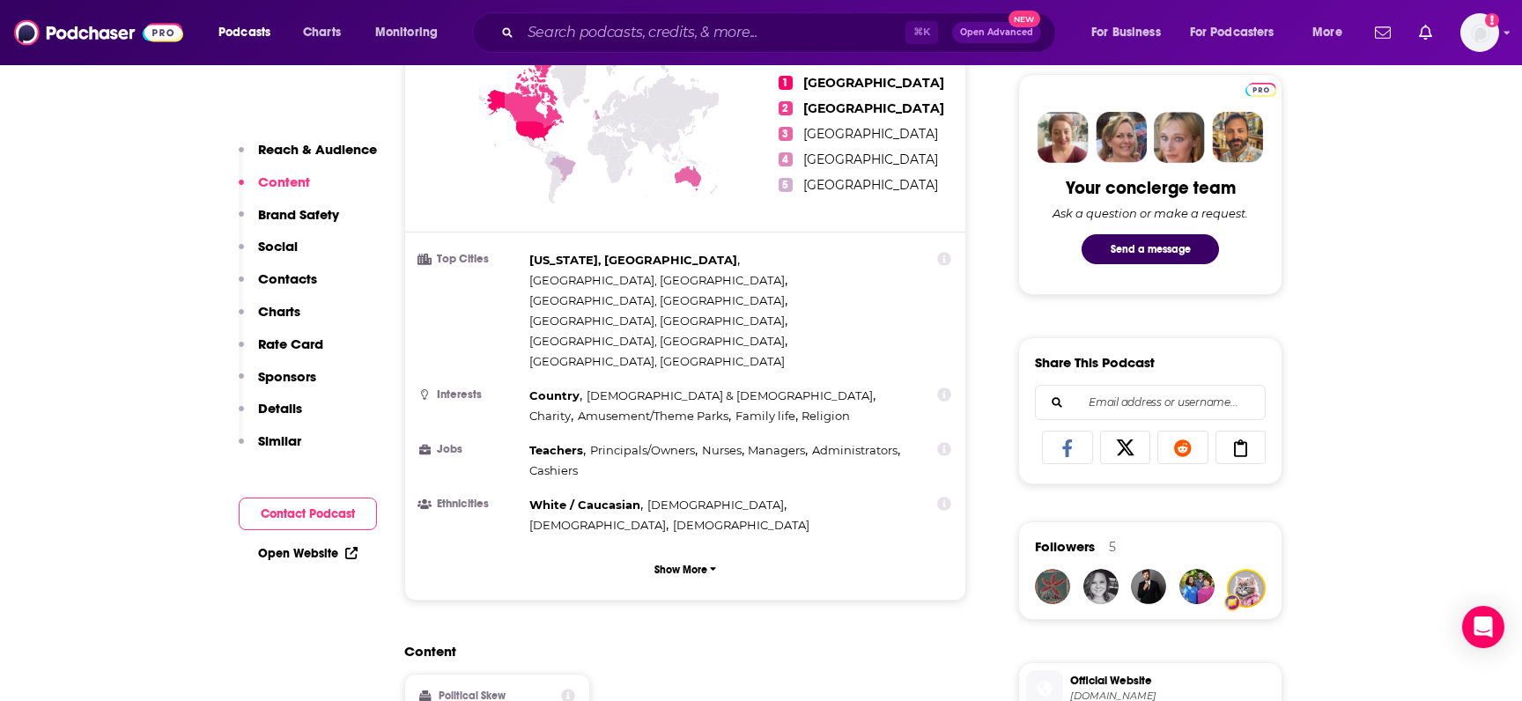
scroll to position [864, 0]
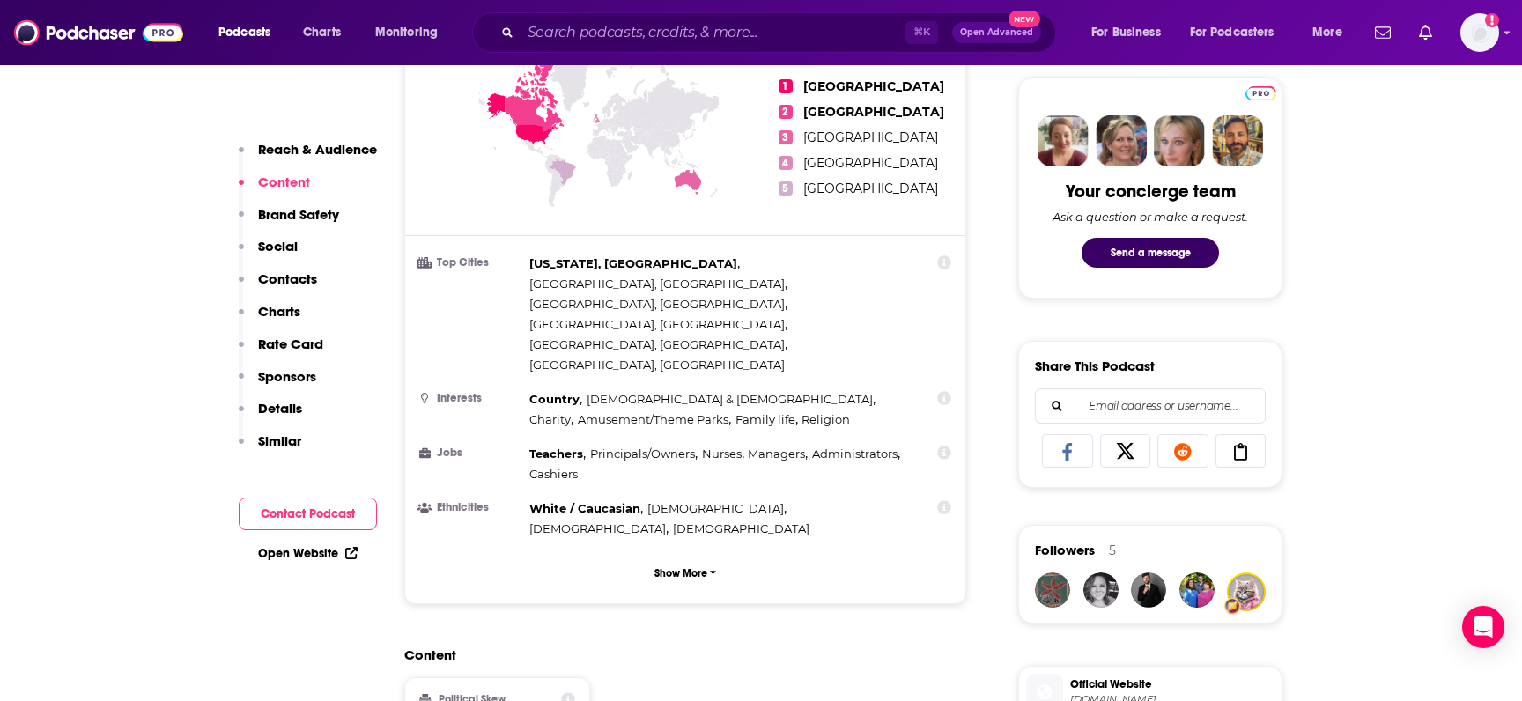
click at [305, 373] on p "Sponsors" at bounding box center [287, 376] width 58 height 17
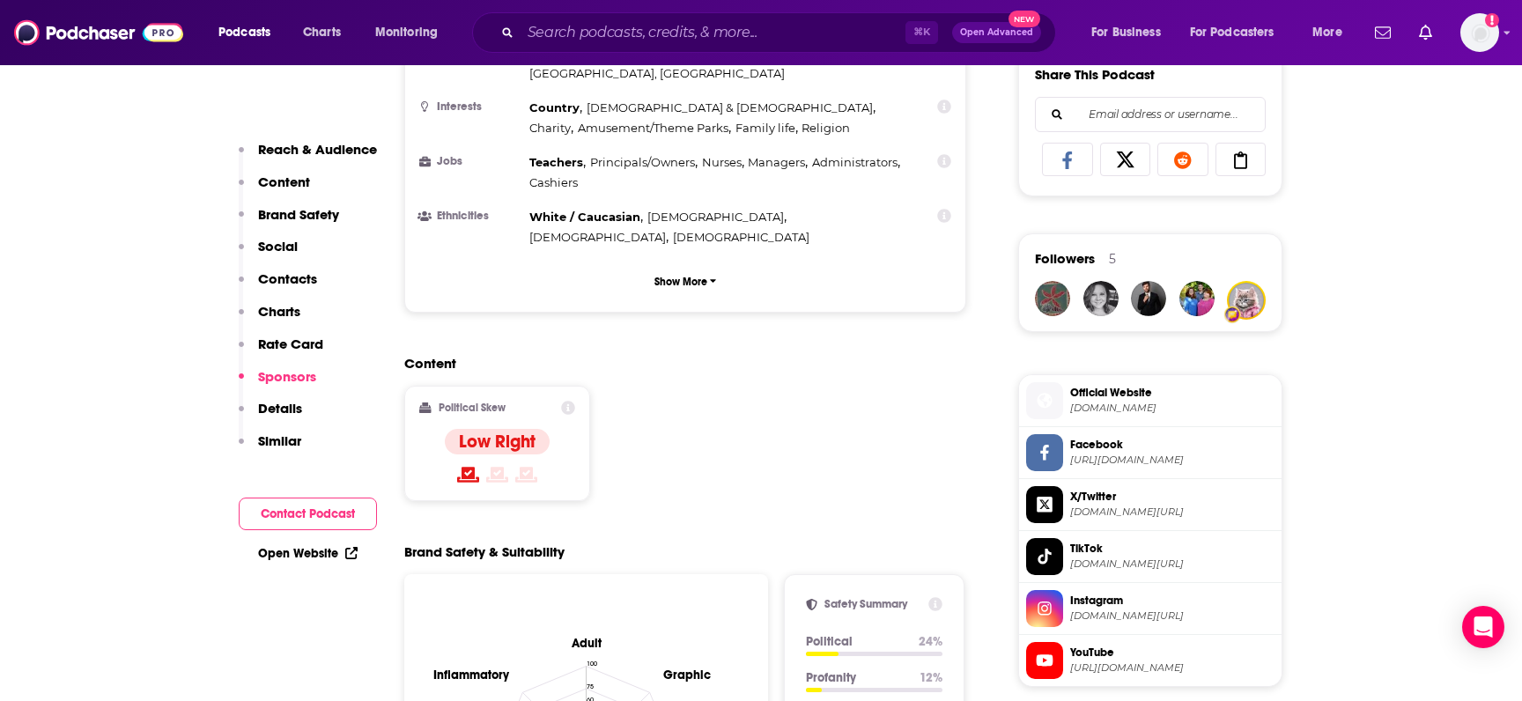
click at [305, 373] on p "Sponsors" at bounding box center [287, 376] width 58 height 17
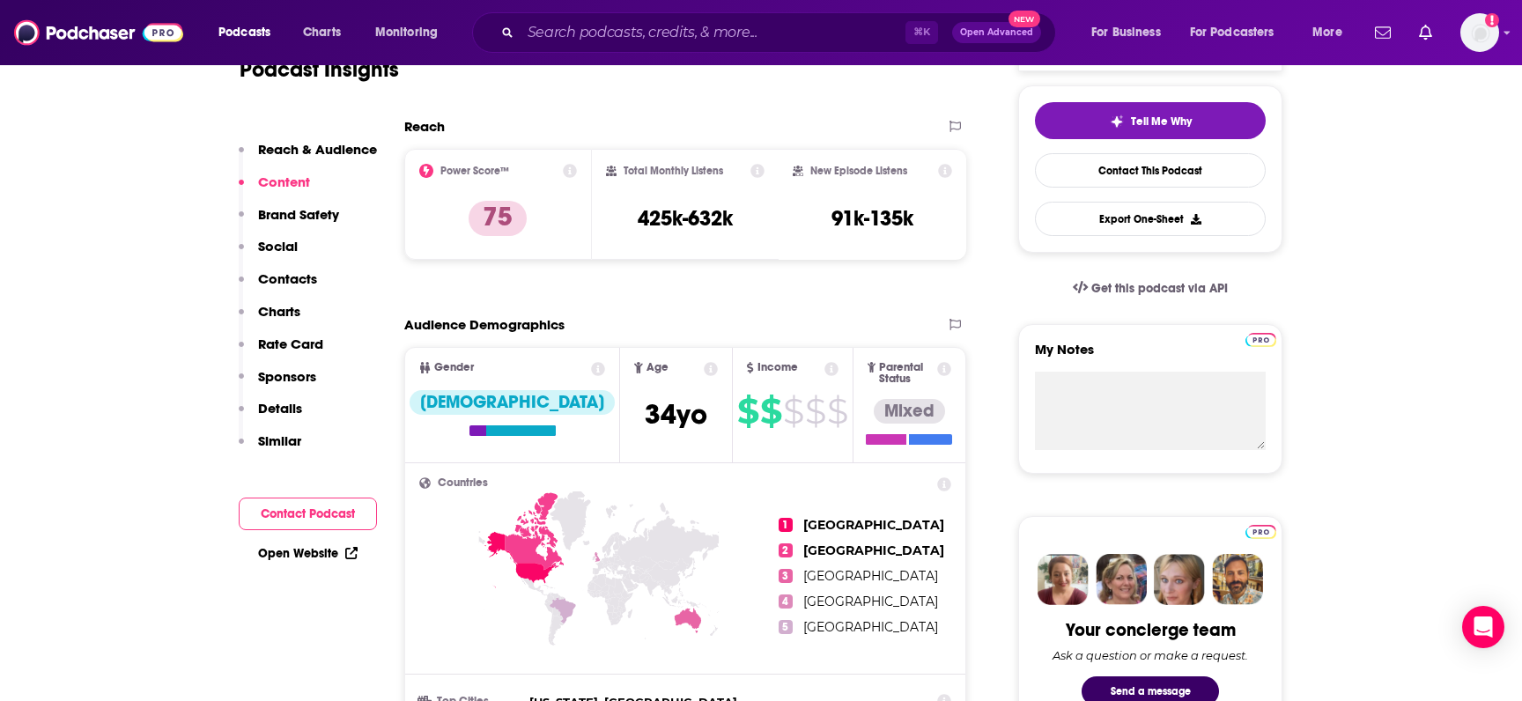
scroll to position [419, 0]
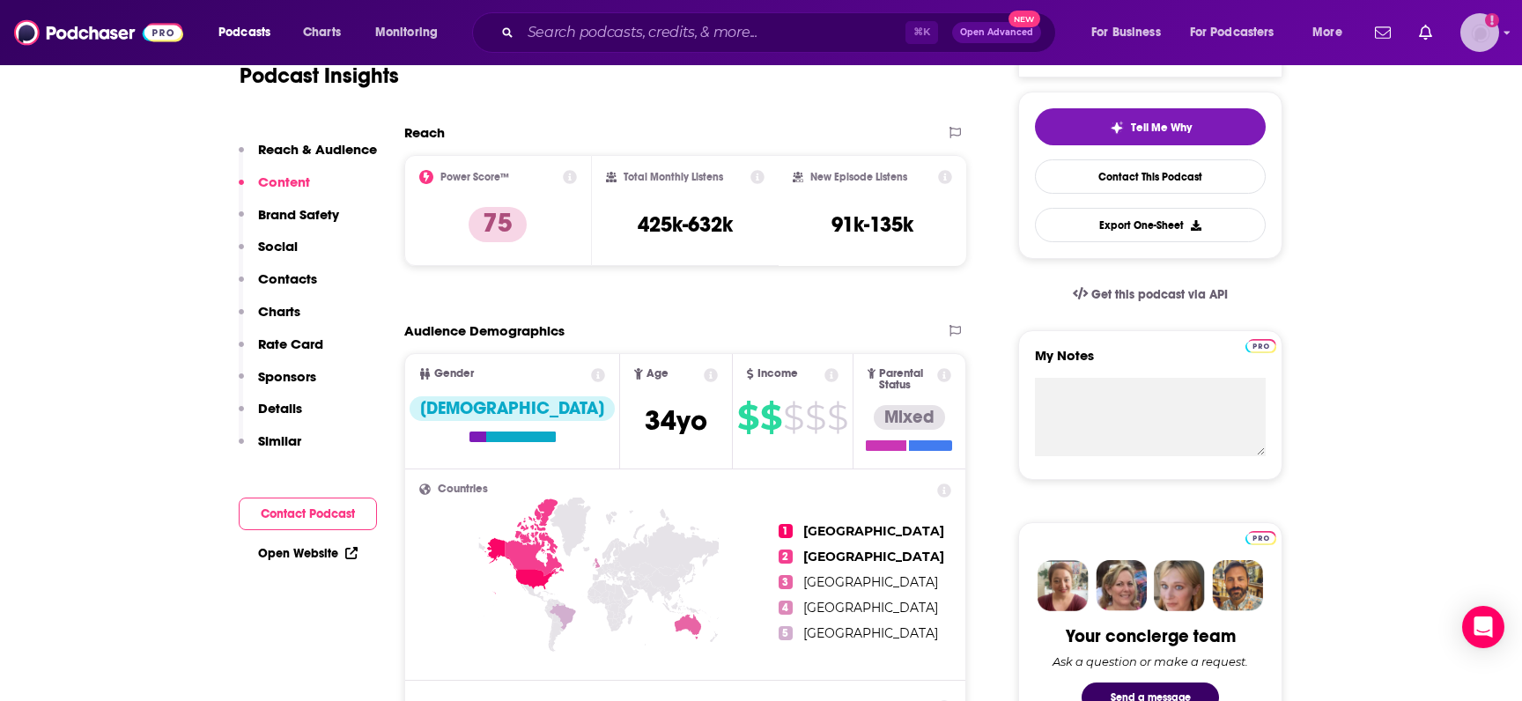
click at [1268, 32] on img "Logged in as FirstLiberty" at bounding box center [1480, 32] width 39 height 39
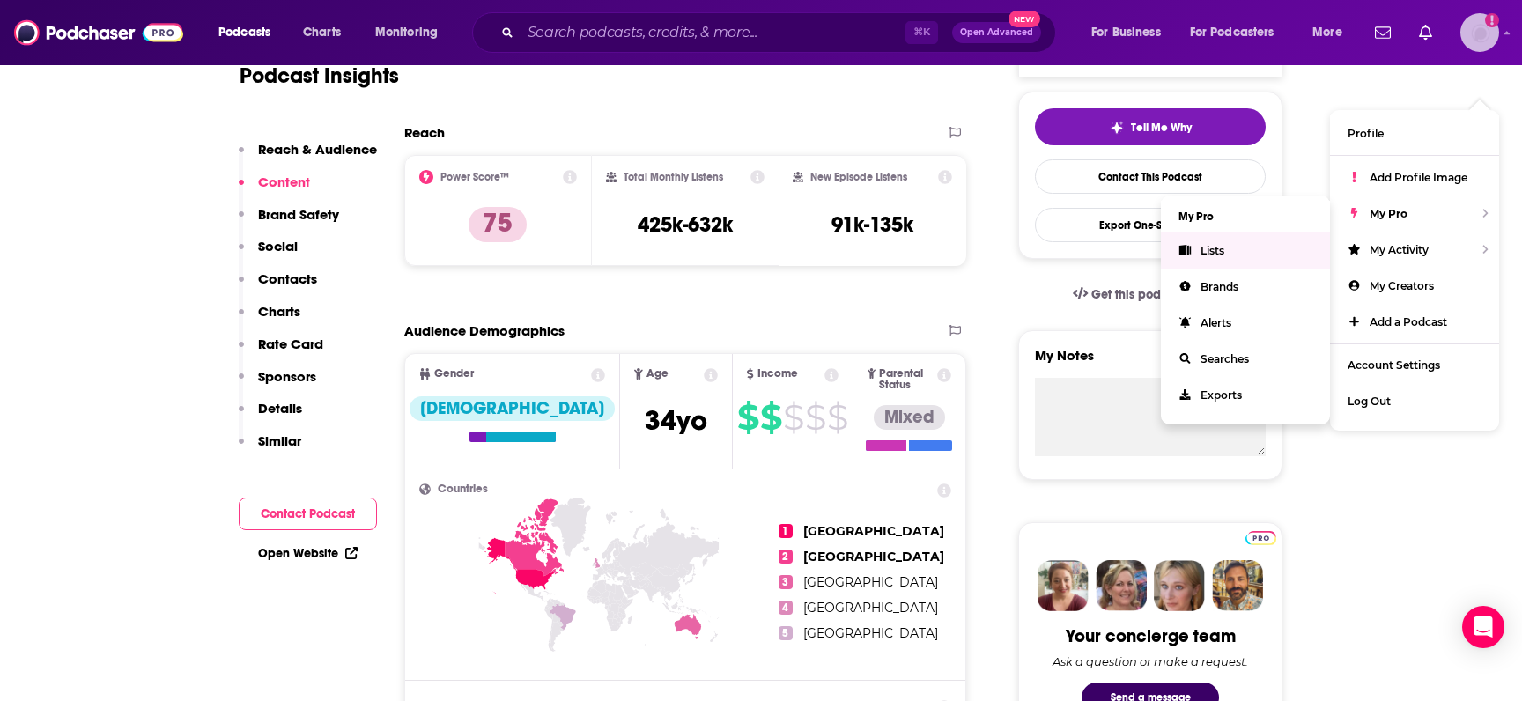
click at [1208, 244] on span "Lists" at bounding box center [1213, 250] width 24 height 13
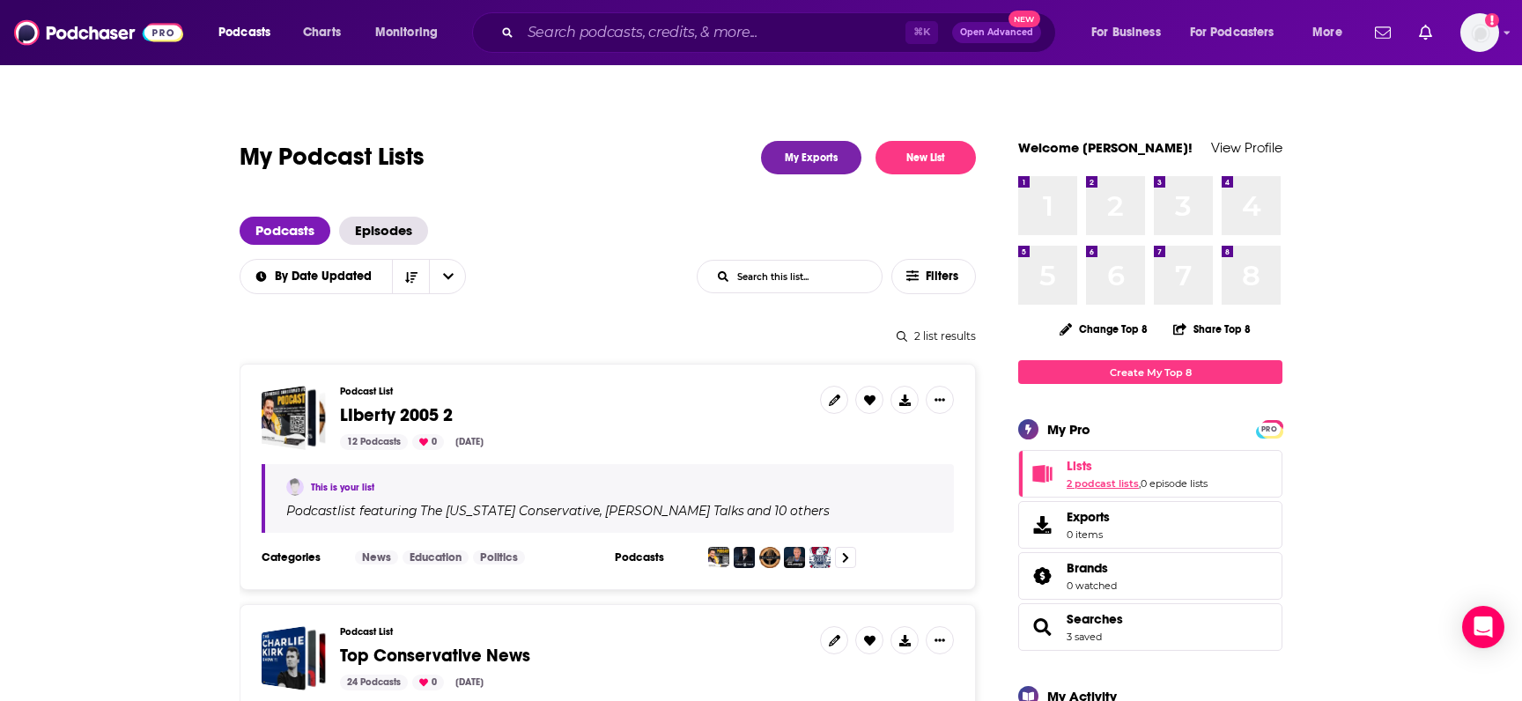
click at [1106, 477] on link "2 podcast lists" at bounding box center [1103, 483] width 72 height 12
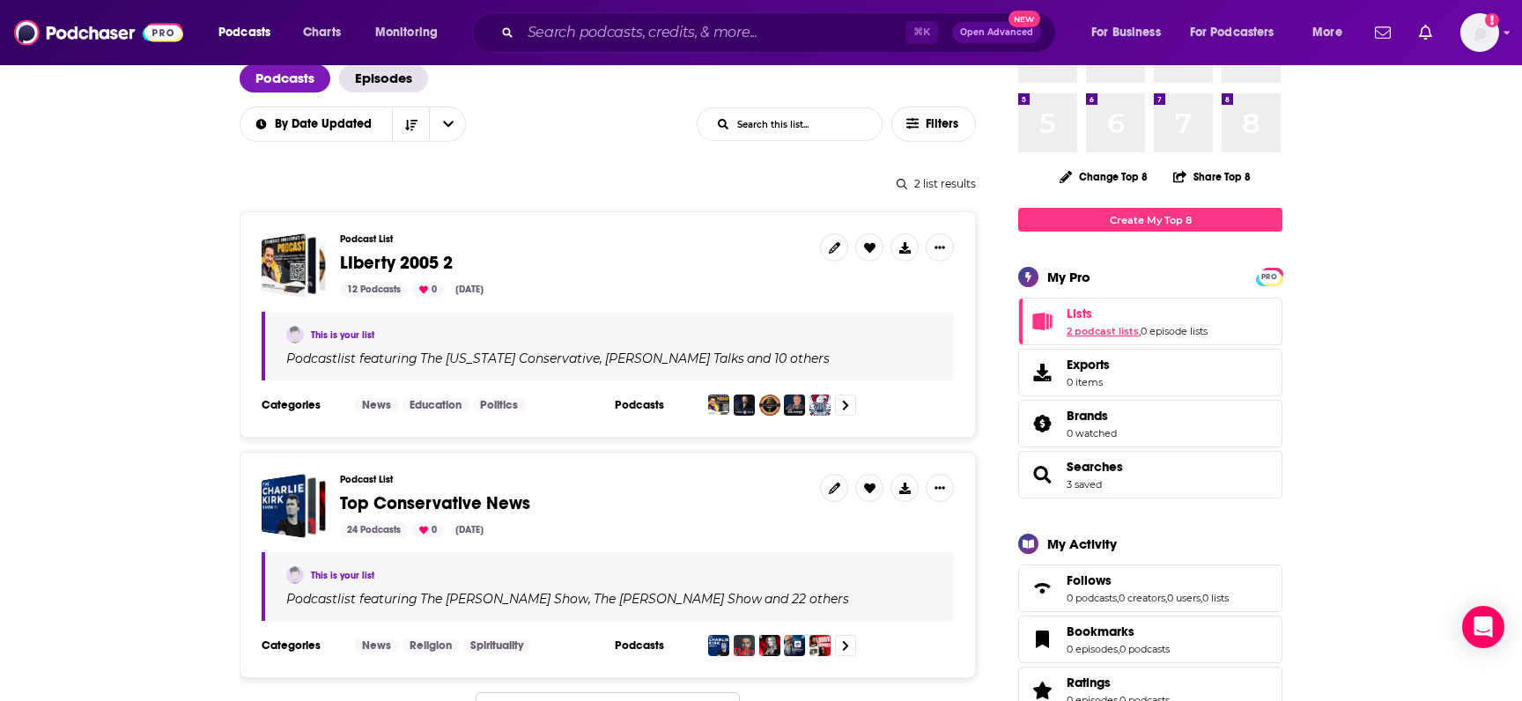
scroll to position [163, 0]
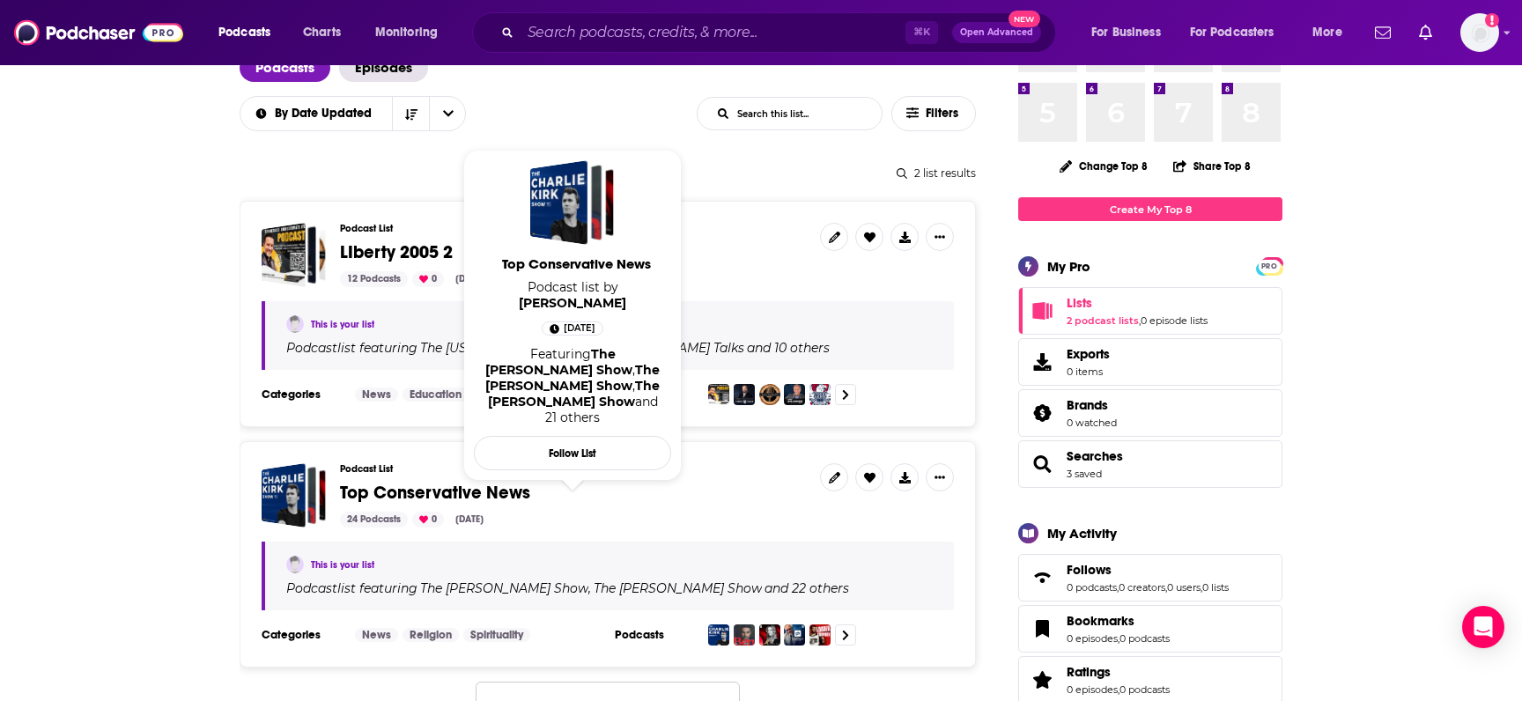
click at [440, 482] on span "Top Conservative News" at bounding box center [435, 493] width 190 height 22
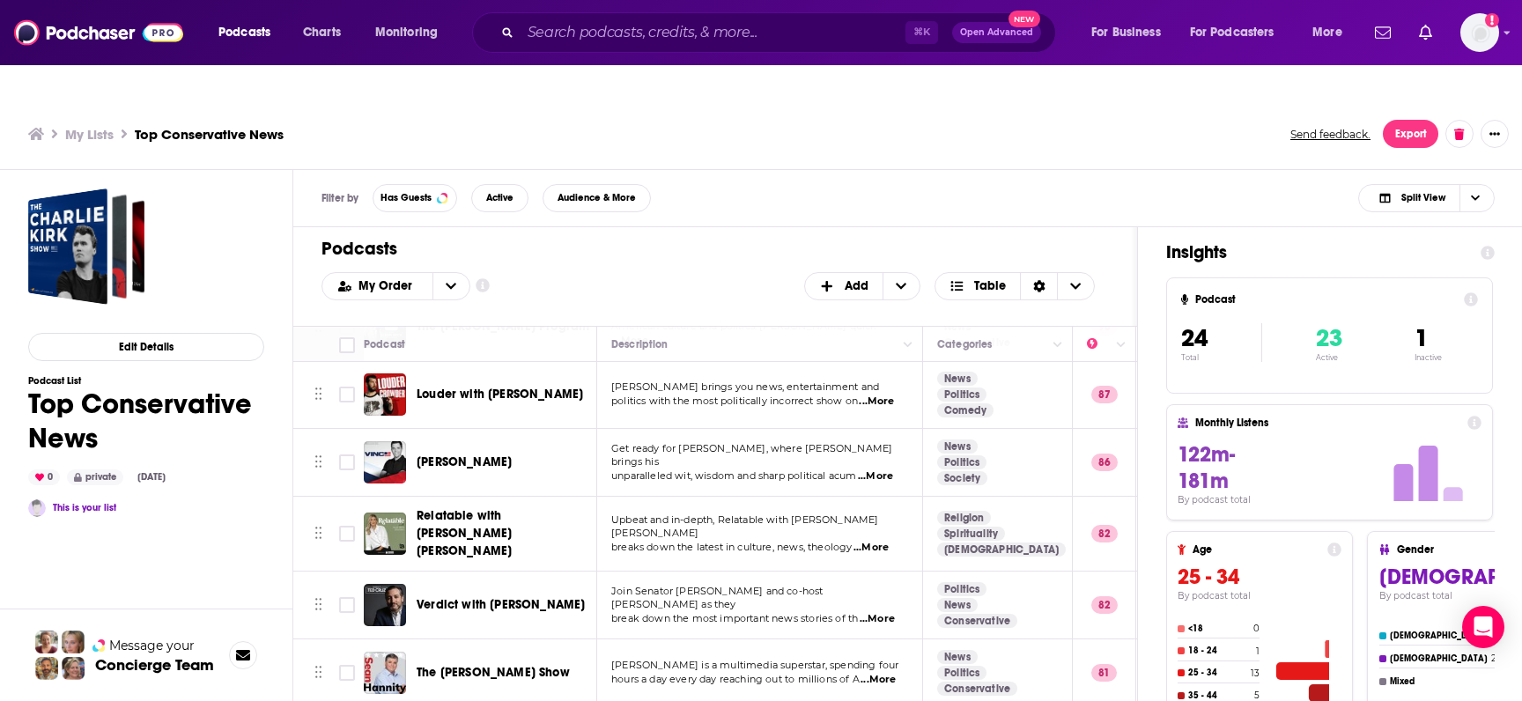
scroll to position [285, 0]
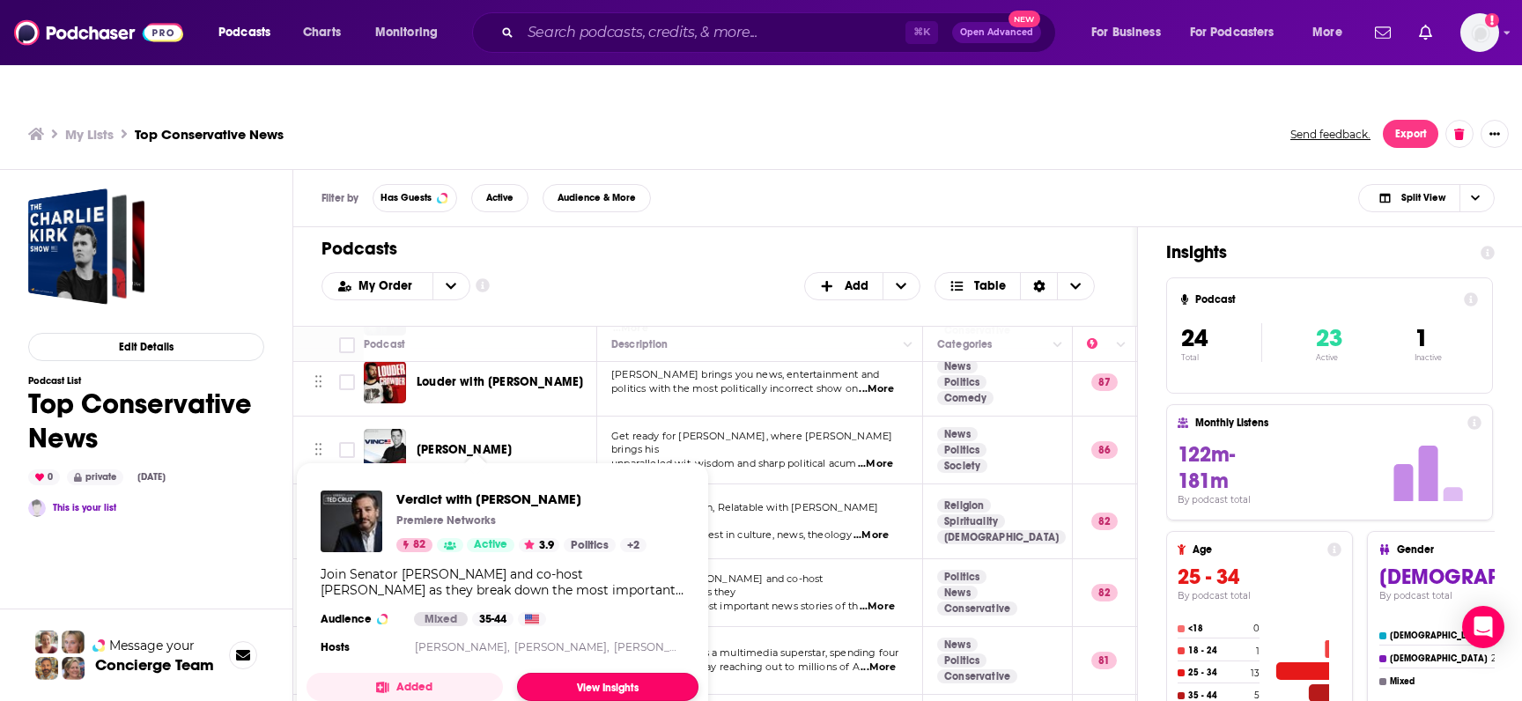
click at [579, 609] on link "View Insights" at bounding box center [607, 687] width 181 height 28
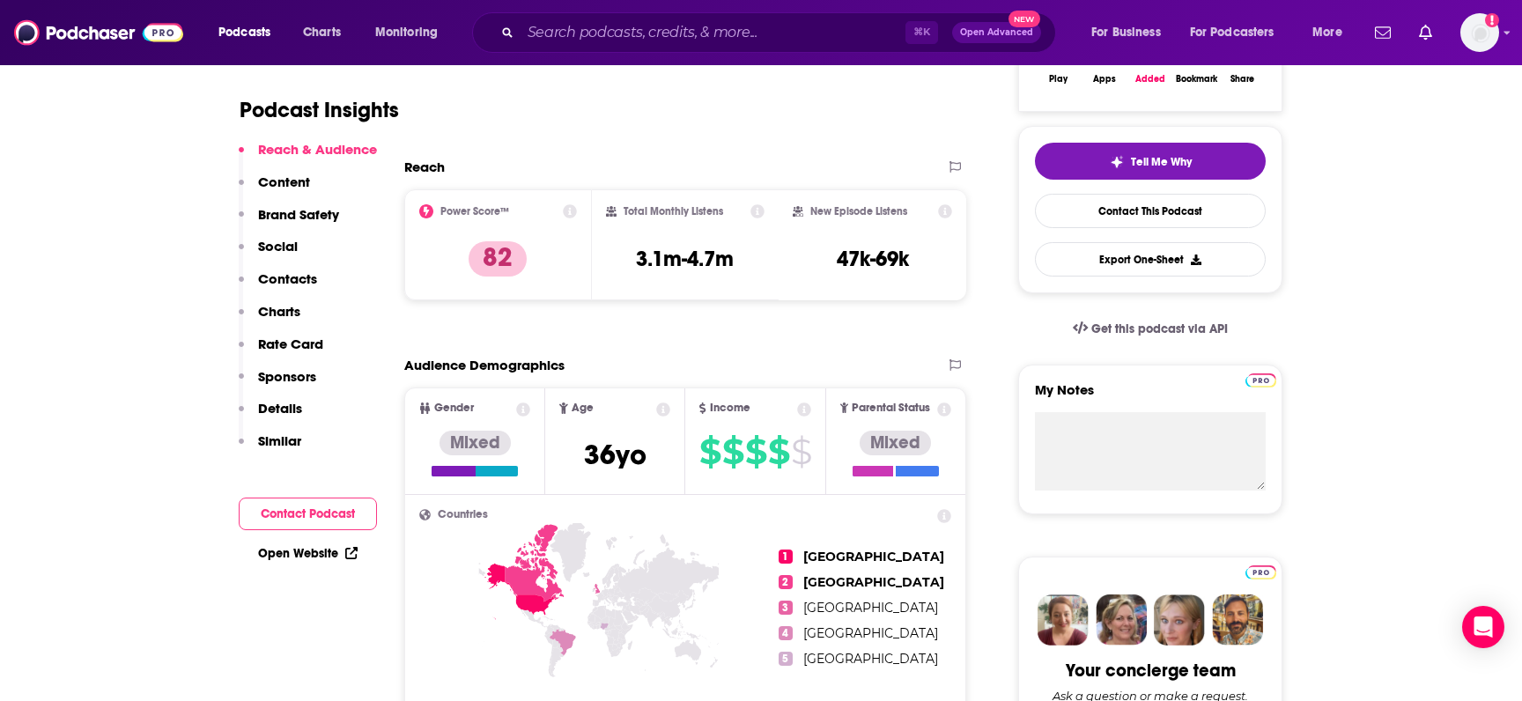
scroll to position [392, 0]
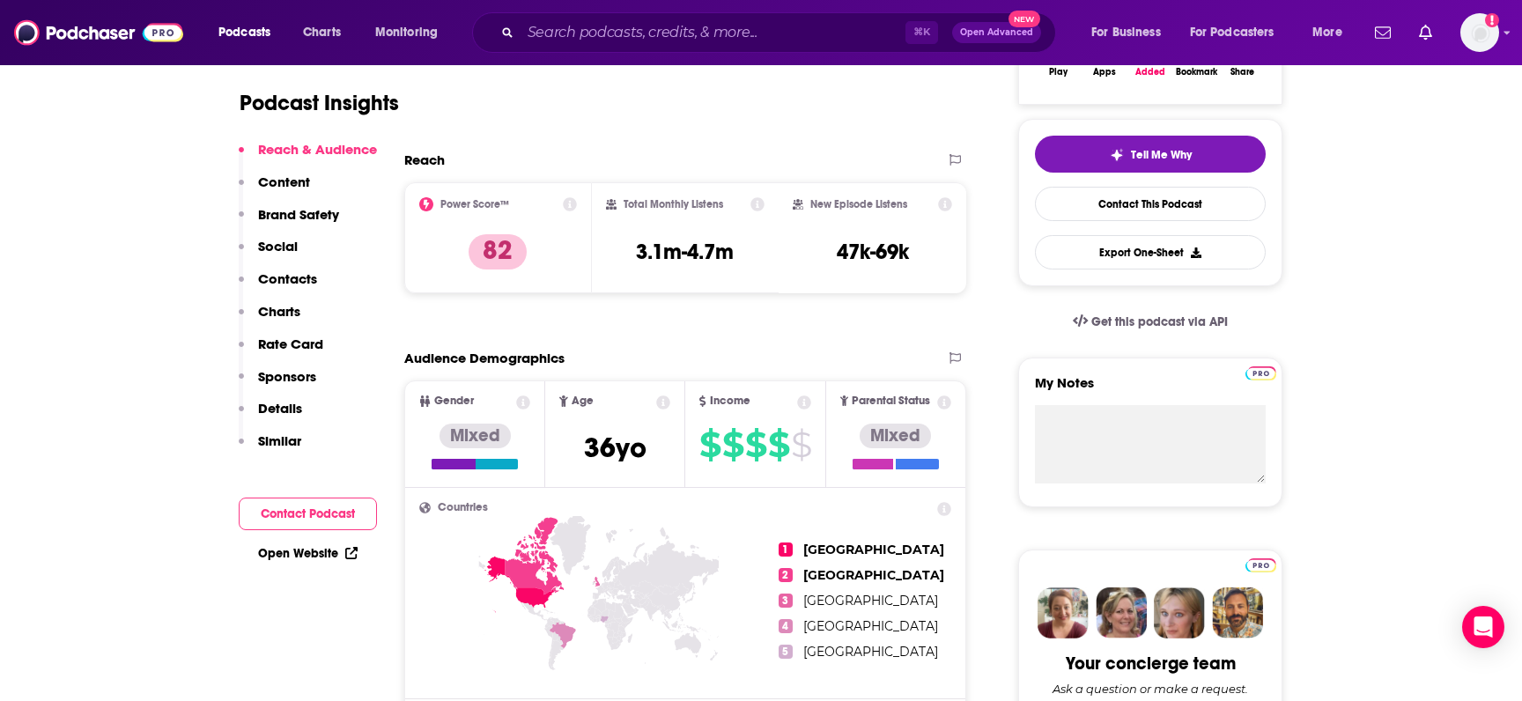
click at [285, 376] on p "Sponsors" at bounding box center [287, 376] width 58 height 17
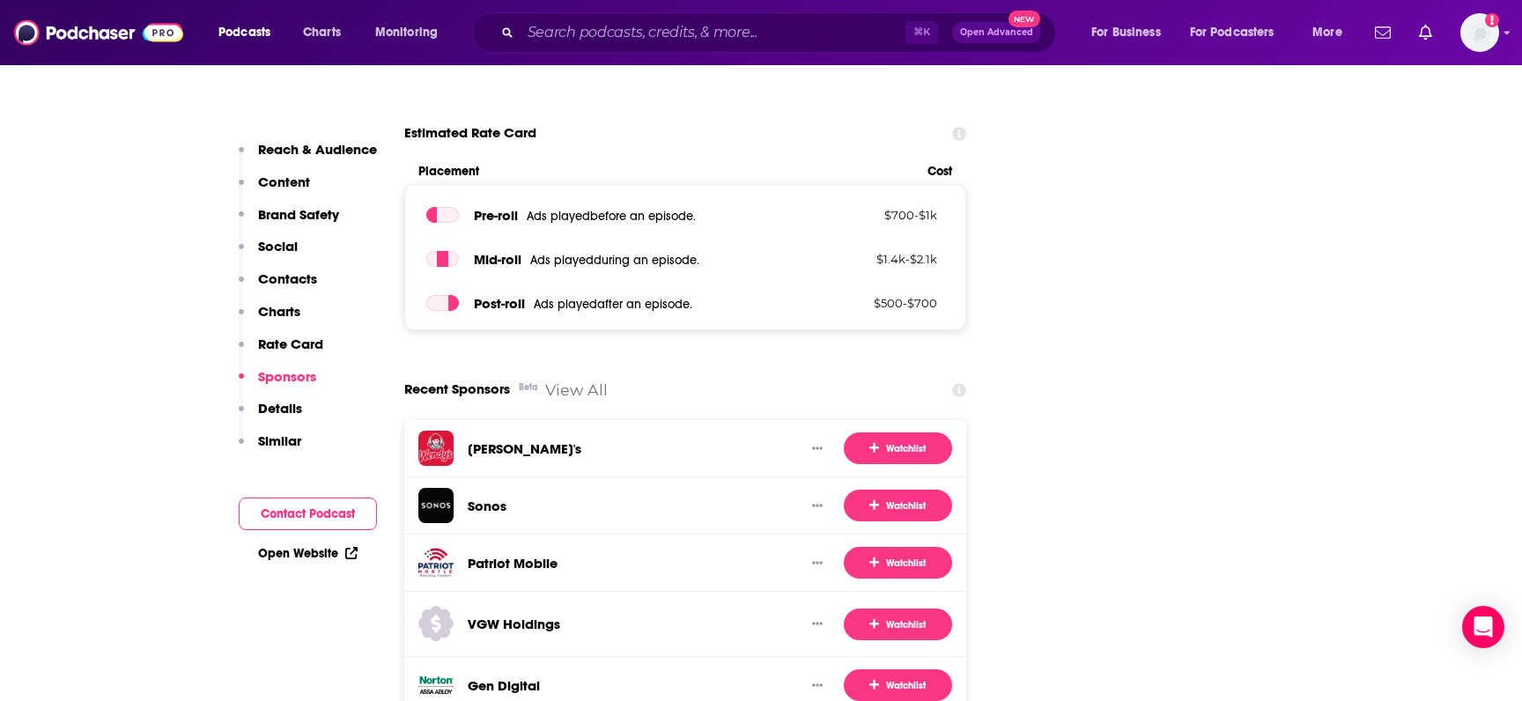
scroll to position [3339, 0]
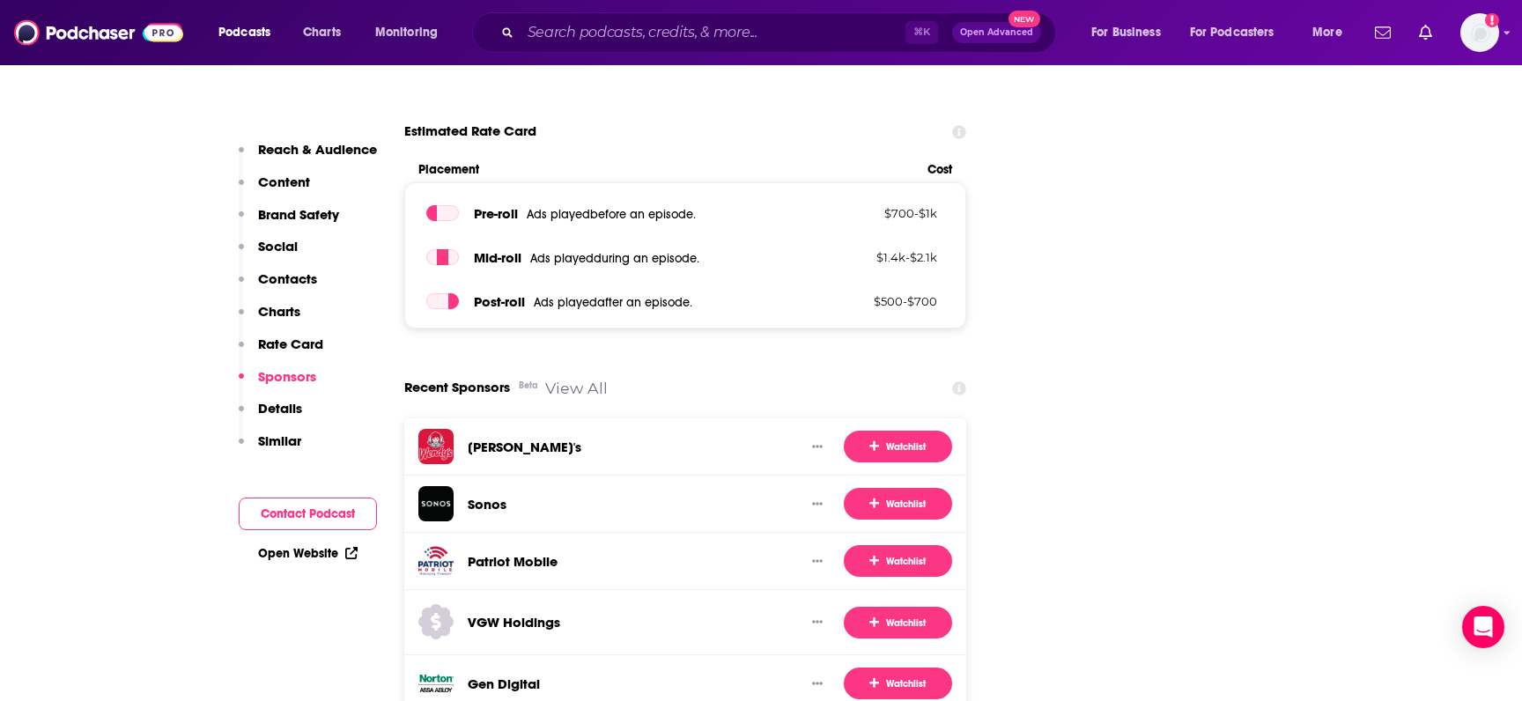
click at [581, 379] on link "View All" at bounding box center [576, 388] width 63 height 18
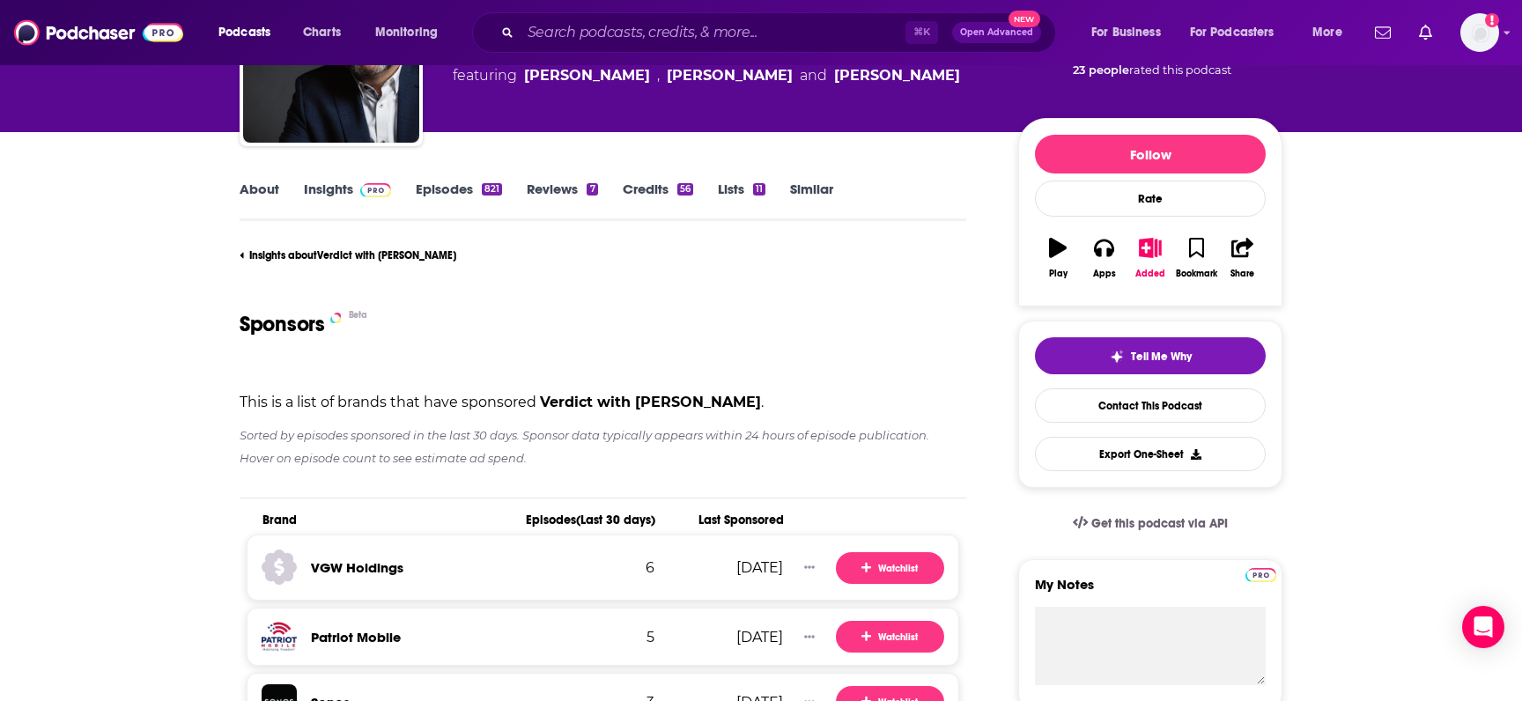
scroll to position [186, 0]
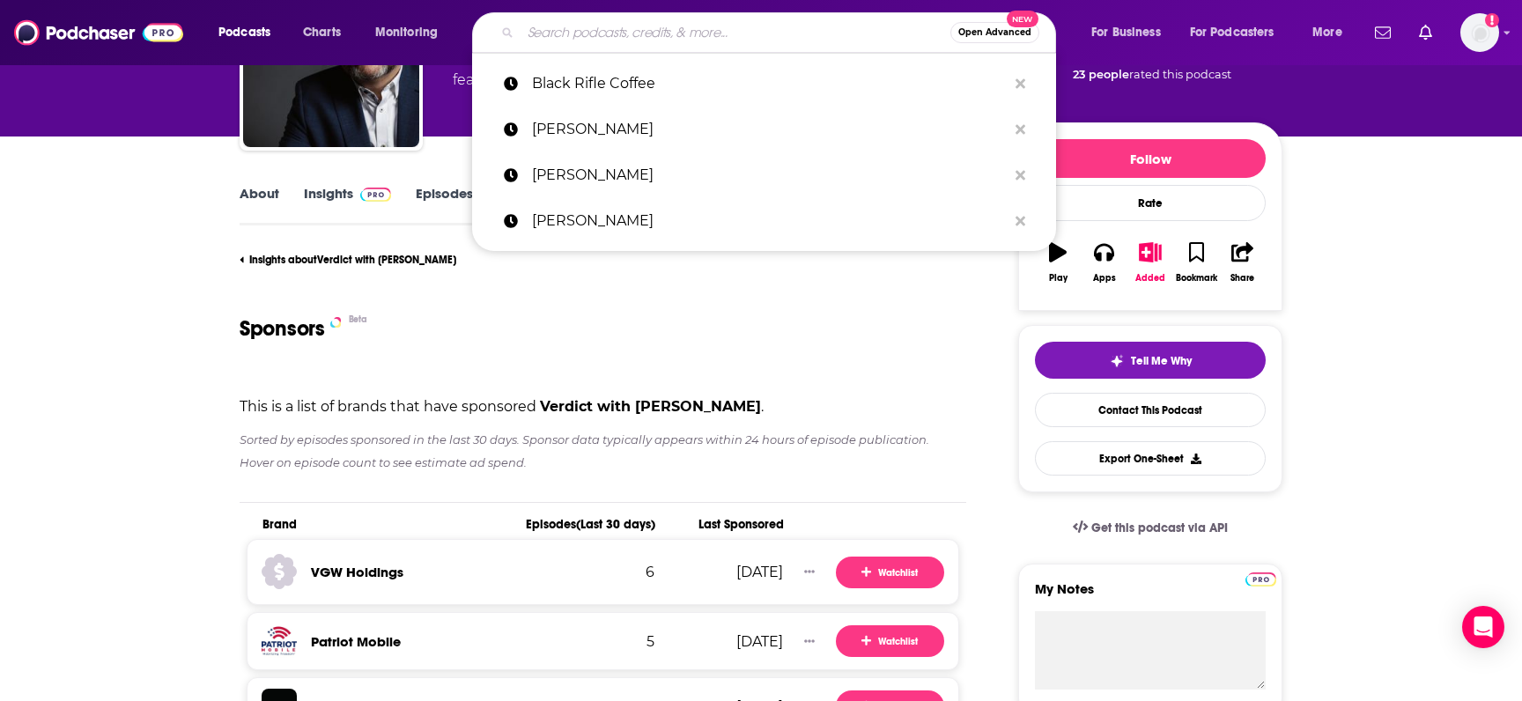
click at [571, 31] on input "Search podcasts, credits, & more..." at bounding box center [736, 32] width 430 height 28
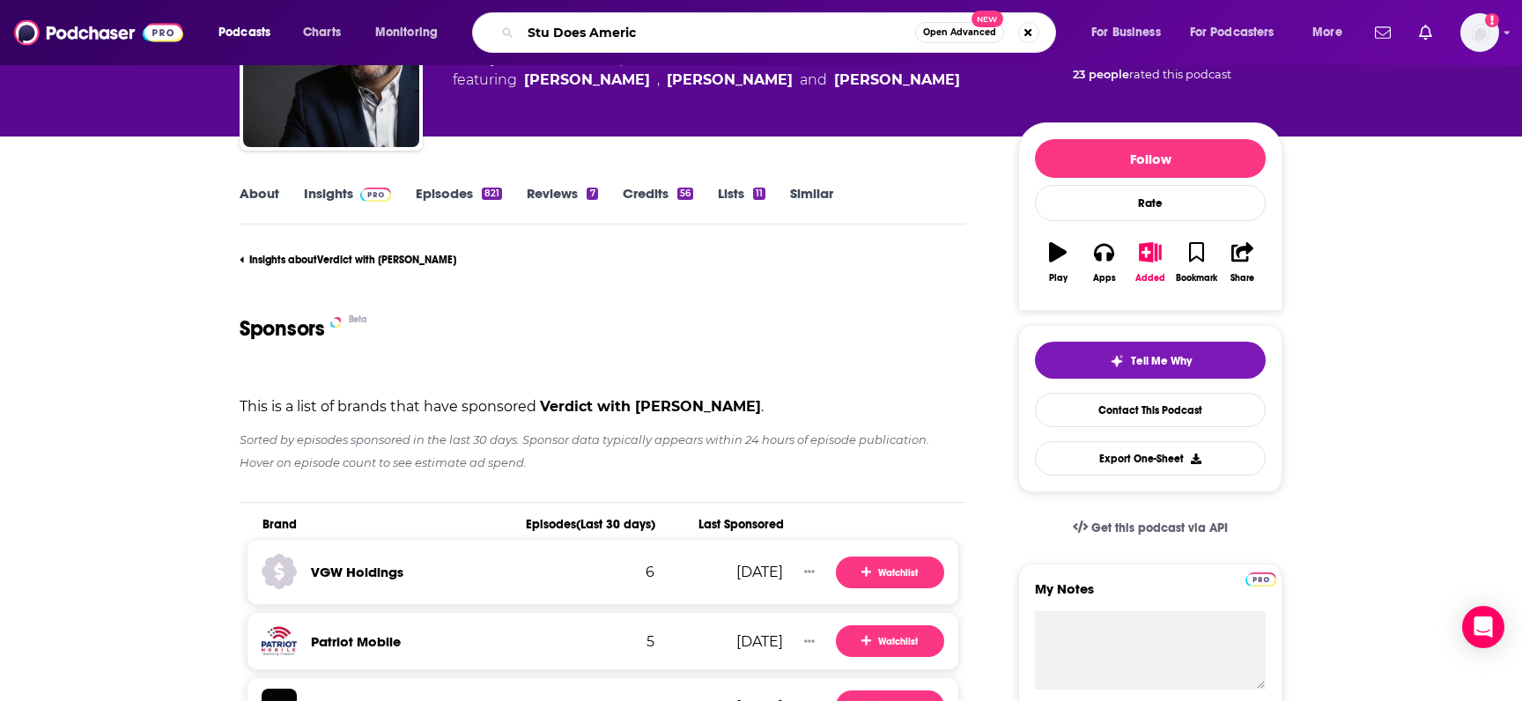
type input "Stu Does America"
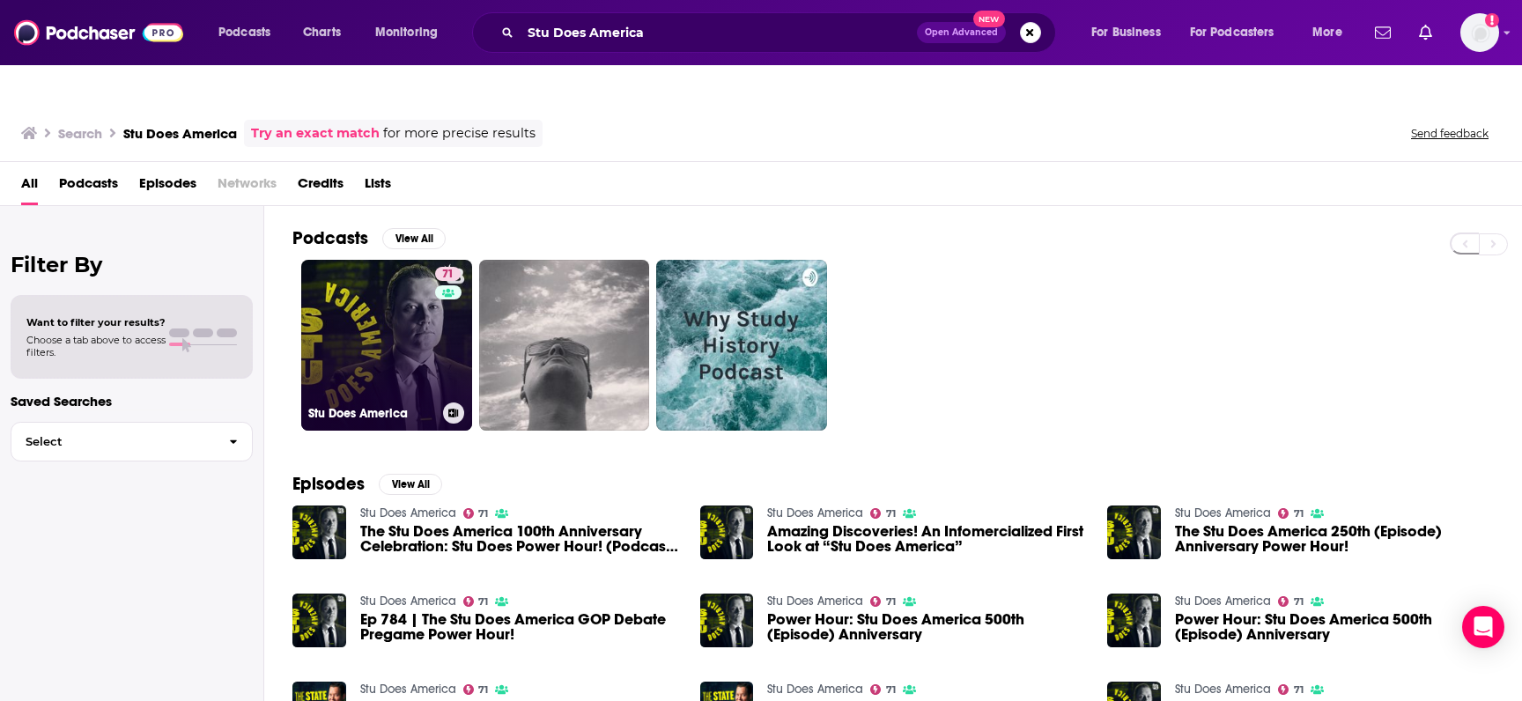
click at [403, 271] on link "71 Stu Does America" at bounding box center [386, 345] width 171 height 171
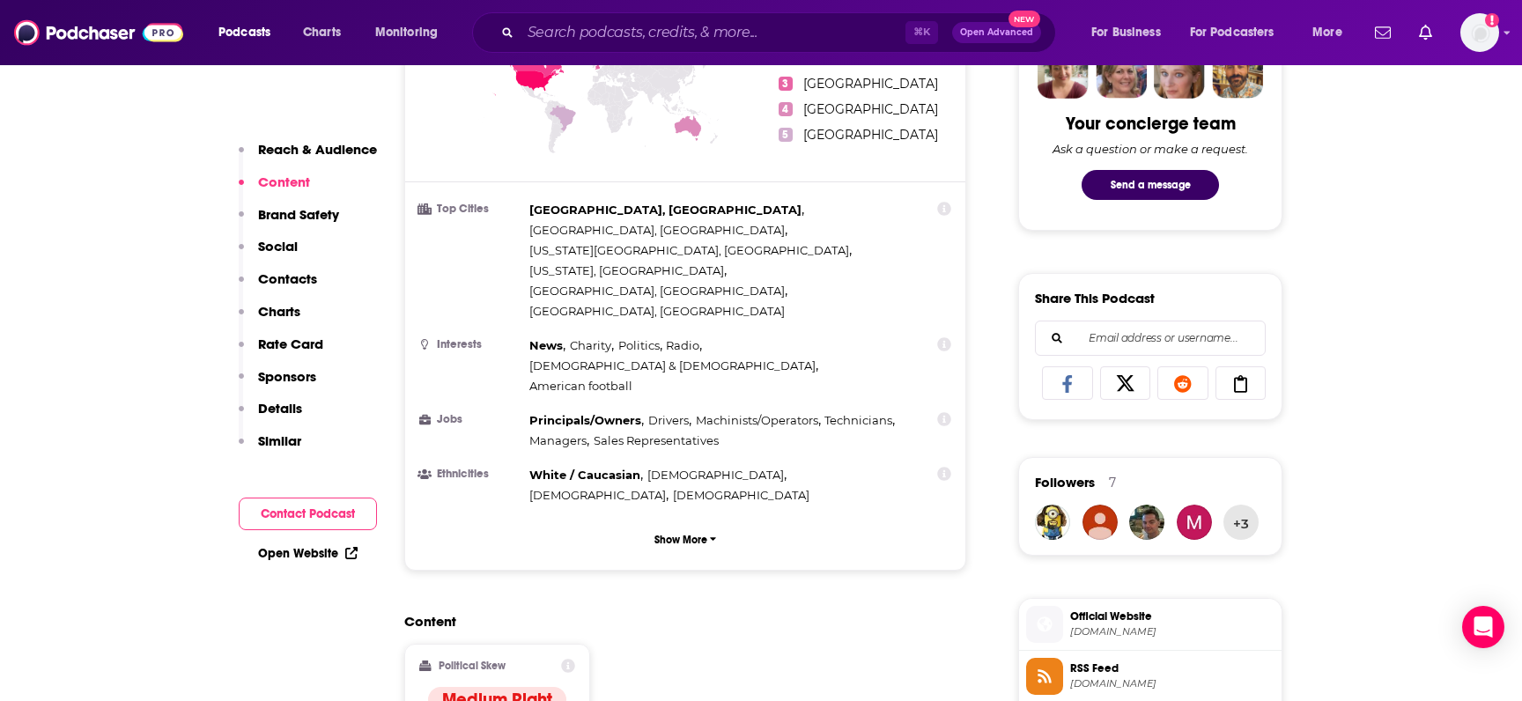
scroll to position [931, 0]
click at [279, 373] on p "Sponsors" at bounding box center [287, 376] width 58 height 17
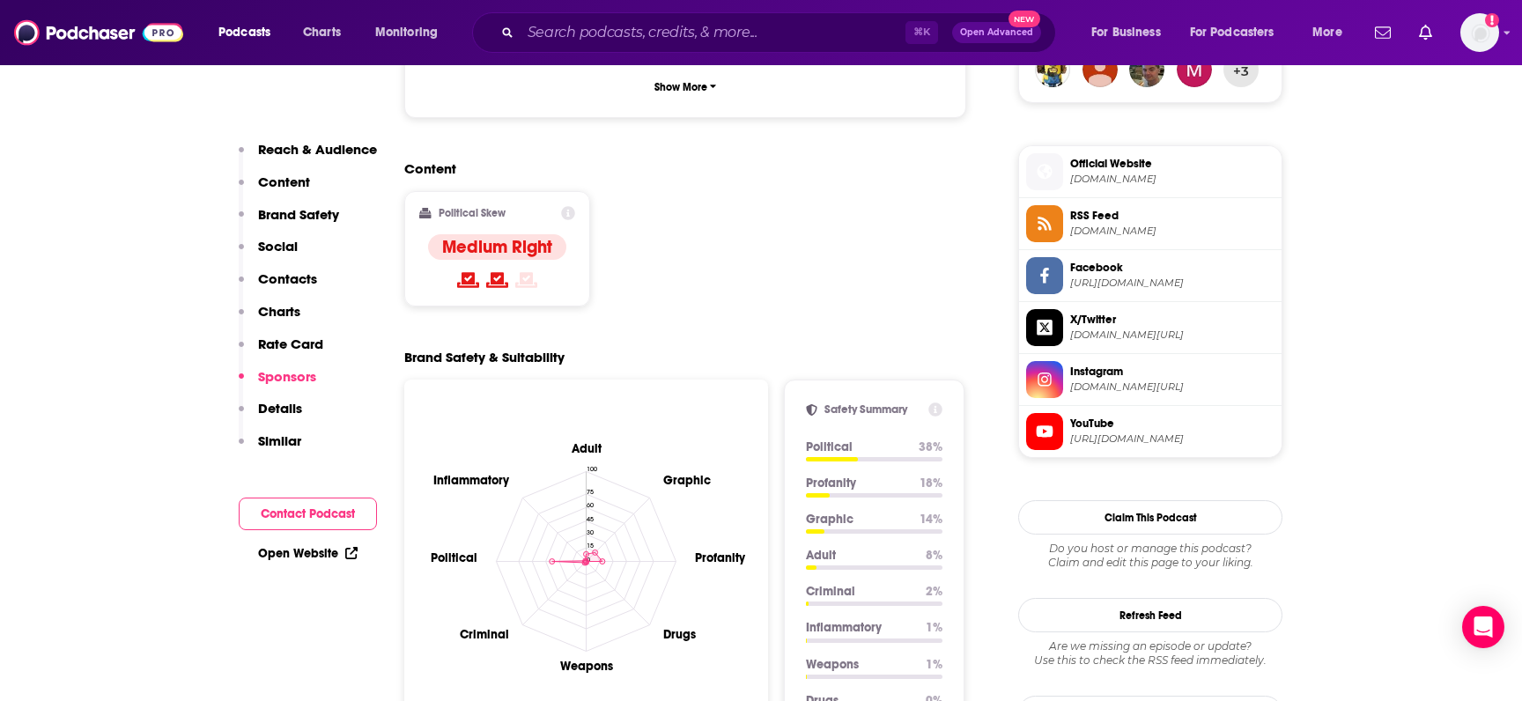
click at [279, 373] on p "Sponsors" at bounding box center [287, 376] width 58 height 17
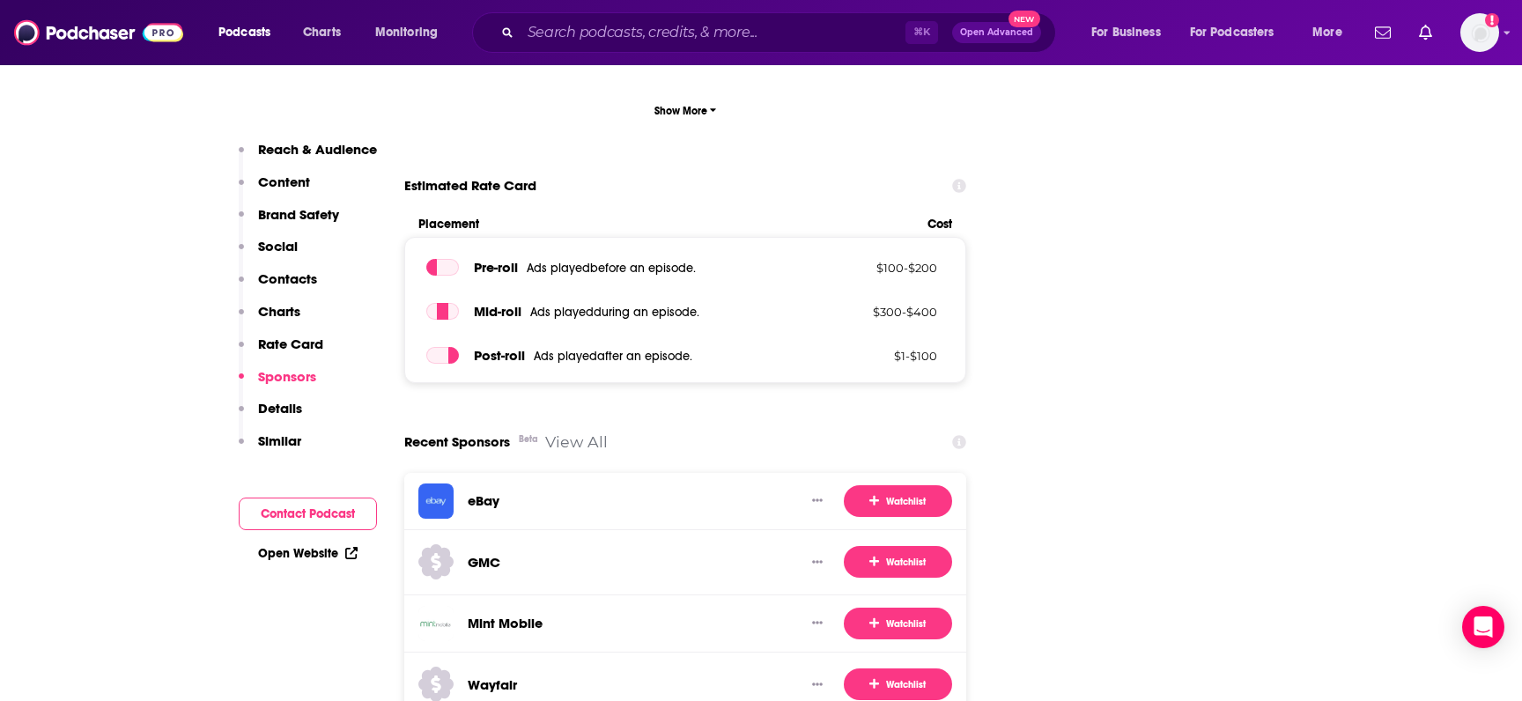
scroll to position [2985, 0]
